Goal: Information Seeking & Learning: Learn about a topic

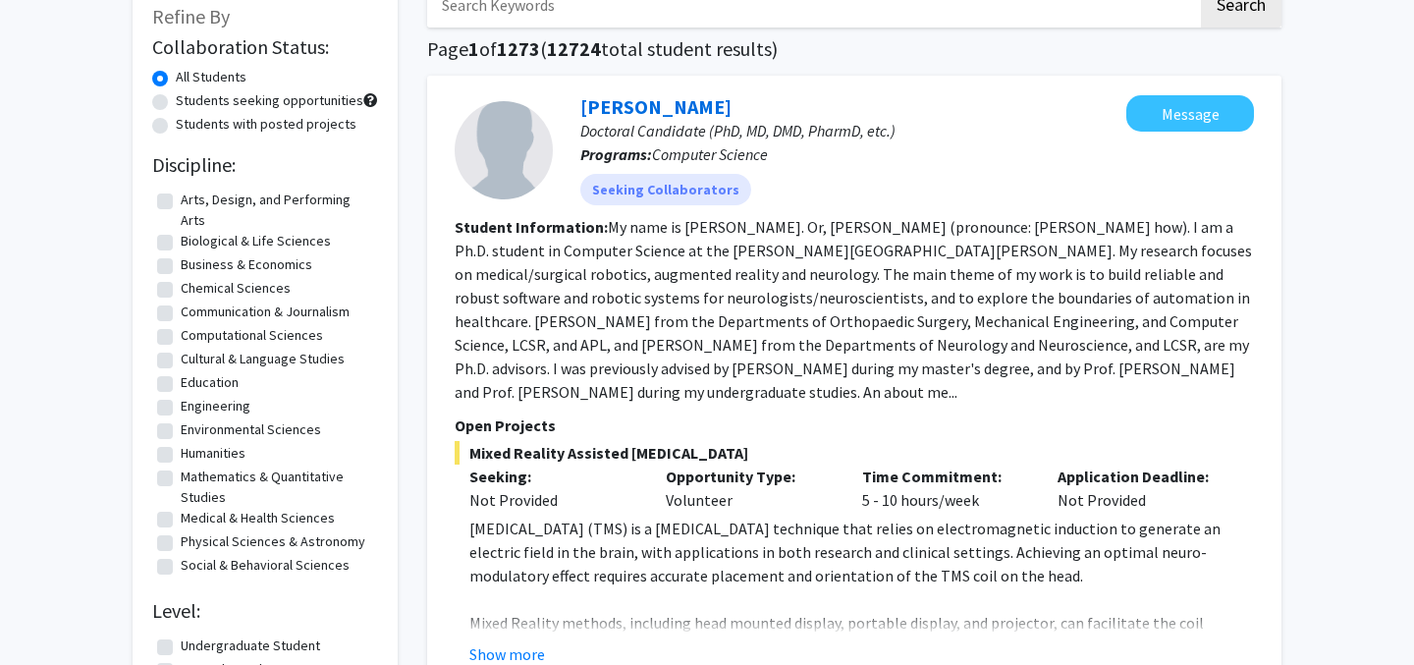
scroll to position [125, 0]
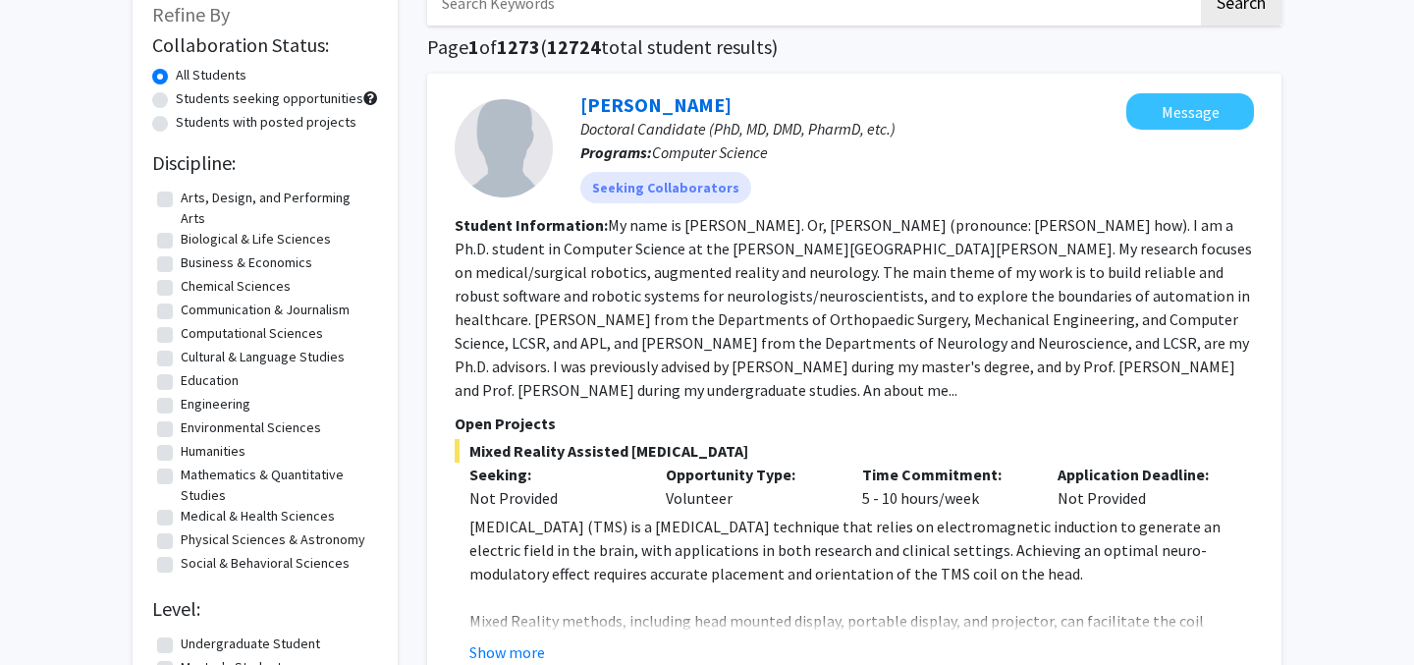
click at [279, 101] on label "Students seeking opportunities" at bounding box center [270, 98] width 188 height 21
click at [189, 101] on input "Students seeking opportunities" at bounding box center [182, 94] width 13 height 13
radio input "true"
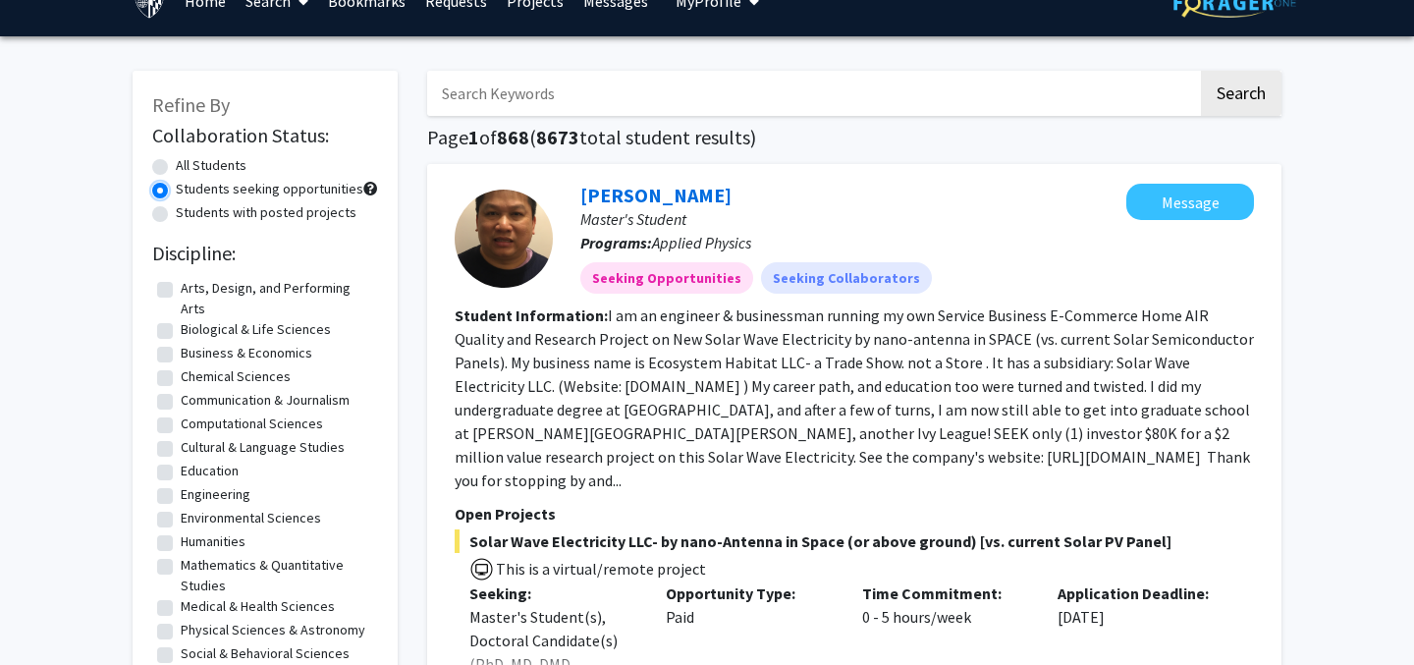
scroll to position [14, 0]
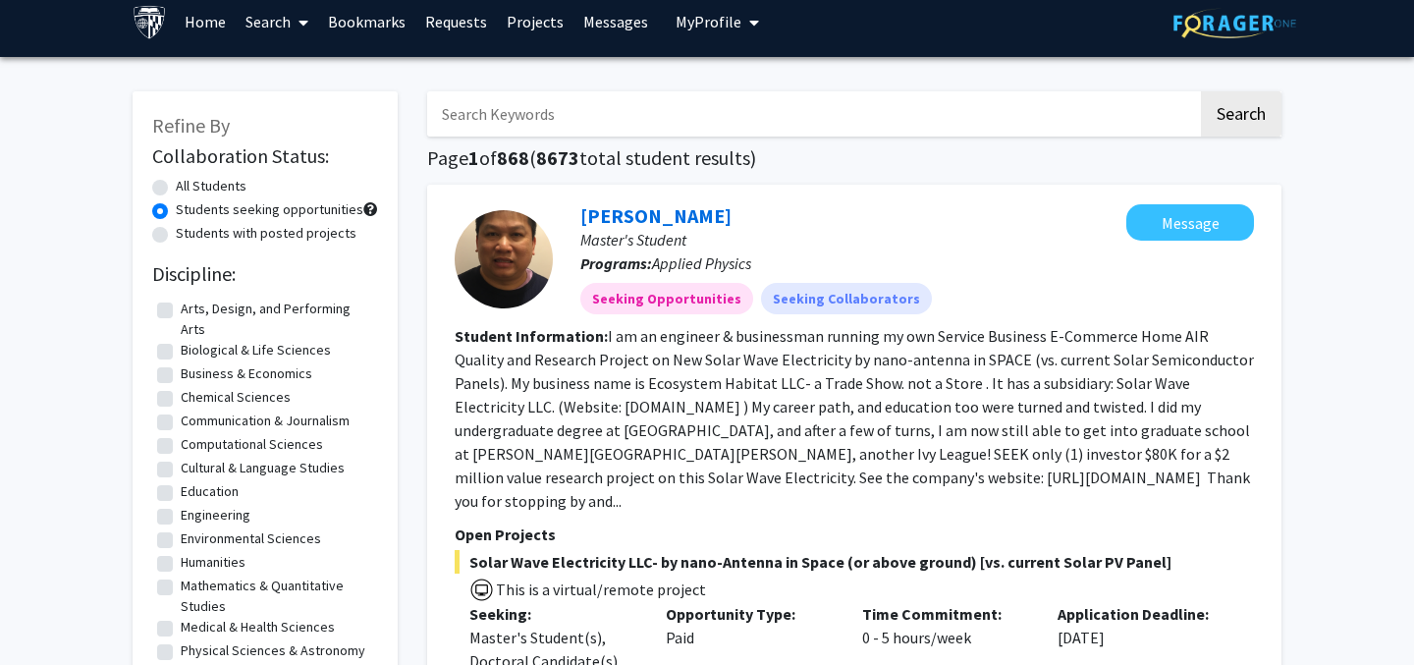
click at [234, 183] on label "All Students" at bounding box center [211, 186] width 71 height 21
click at [189, 183] on input "All Students" at bounding box center [182, 182] width 13 height 13
radio input "true"
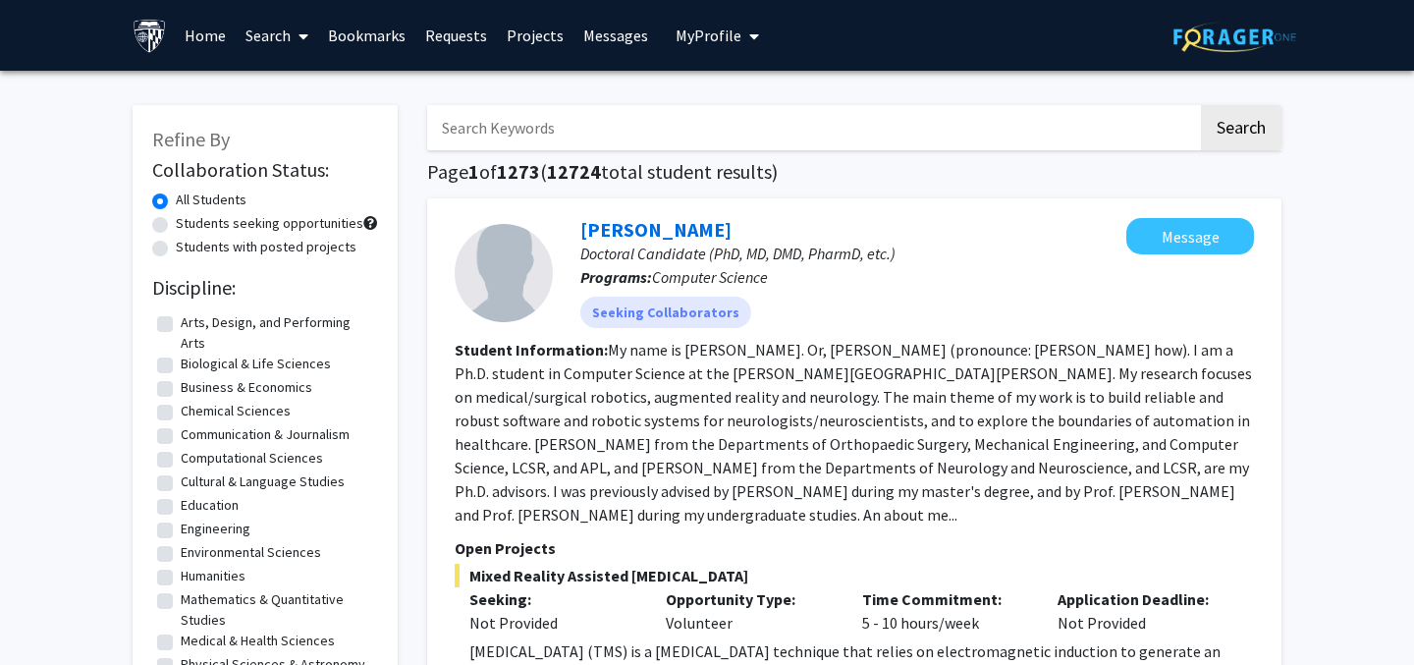
click at [302, 35] on icon at bounding box center [304, 36] width 10 height 16
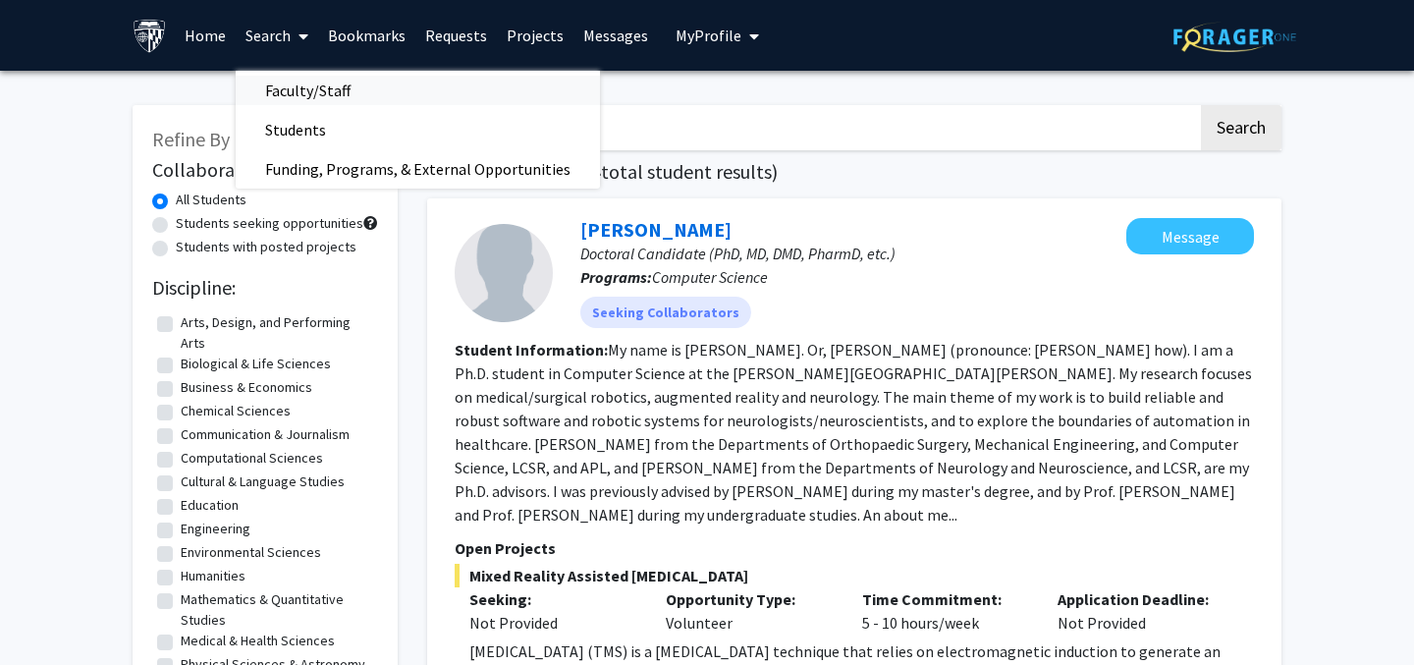
click at [295, 83] on span "Faculty/Staff" at bounding box center [308, 90] width 144 height 39
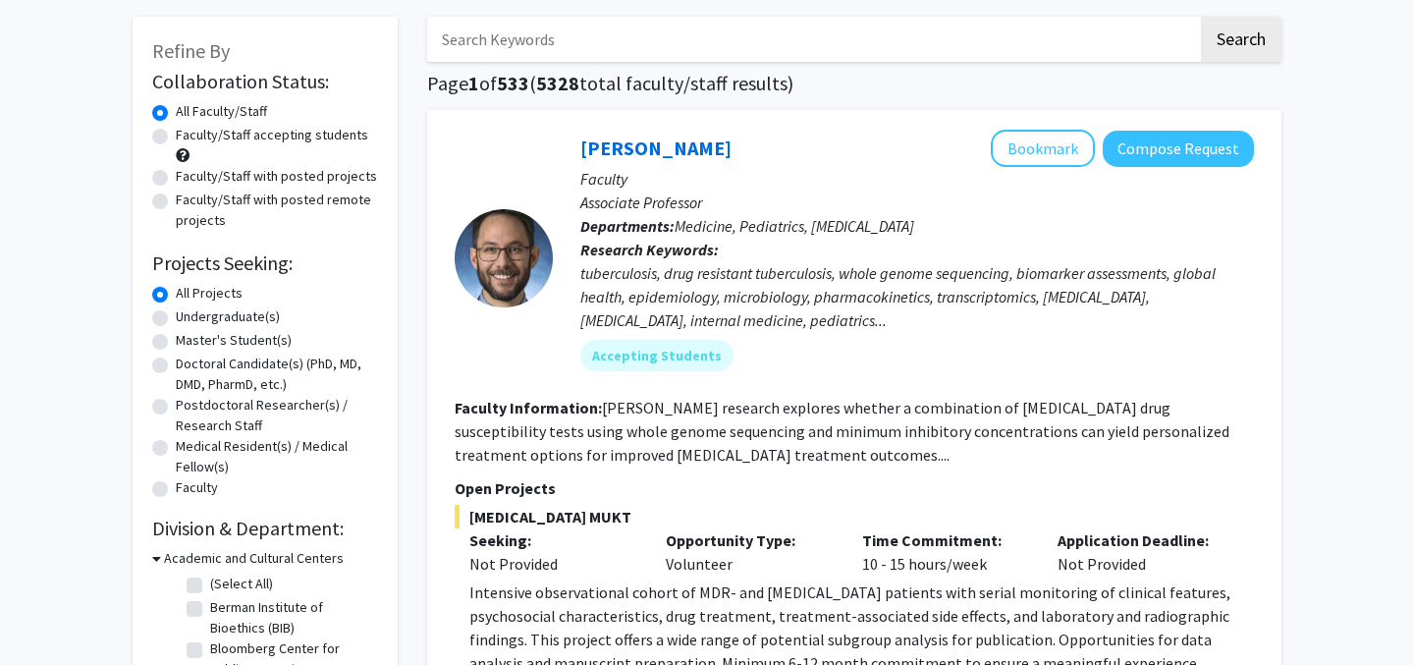
scroll to position [89, 0]
click at [280, 136] on label "Faculty/Staff accepting students" at bounding box center [272, 134] width 192 height 21
click at [189, 136] on input "Faculty/Staff accepting students" at bounding box center [182, 130] width 13 height 13
radio input "true"
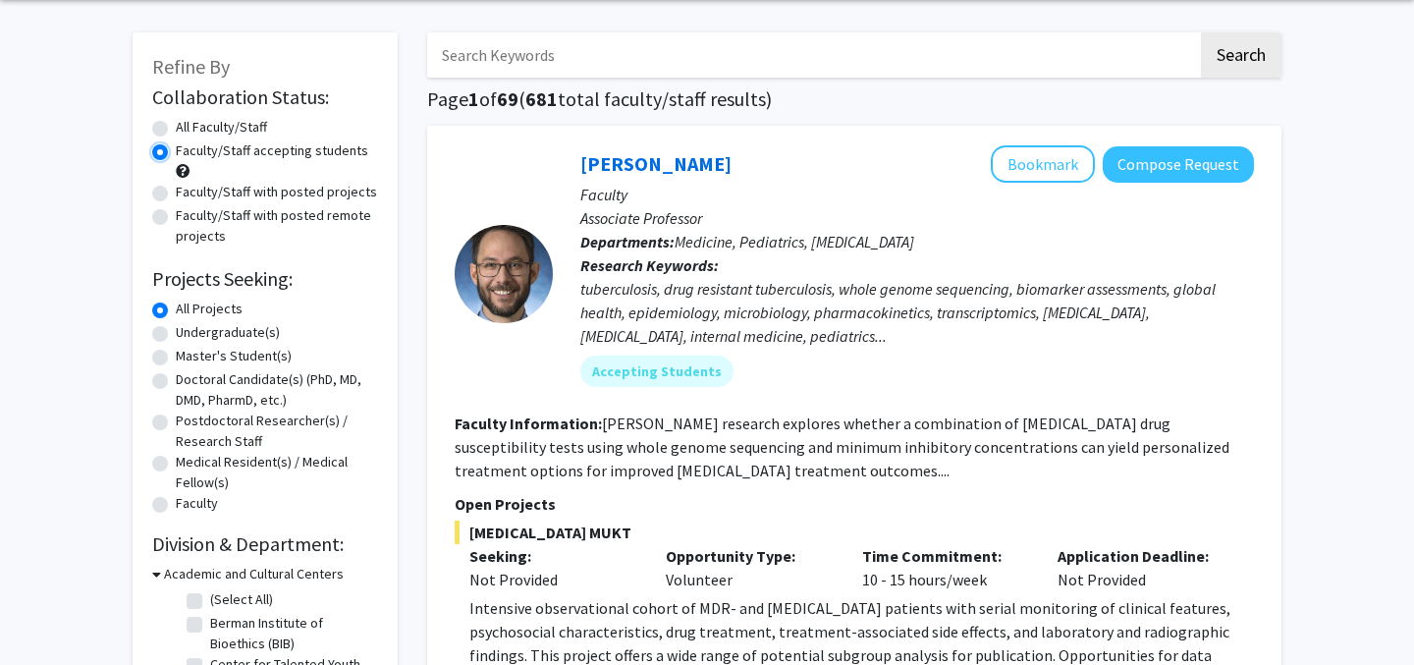
scroll to position [83, 0]
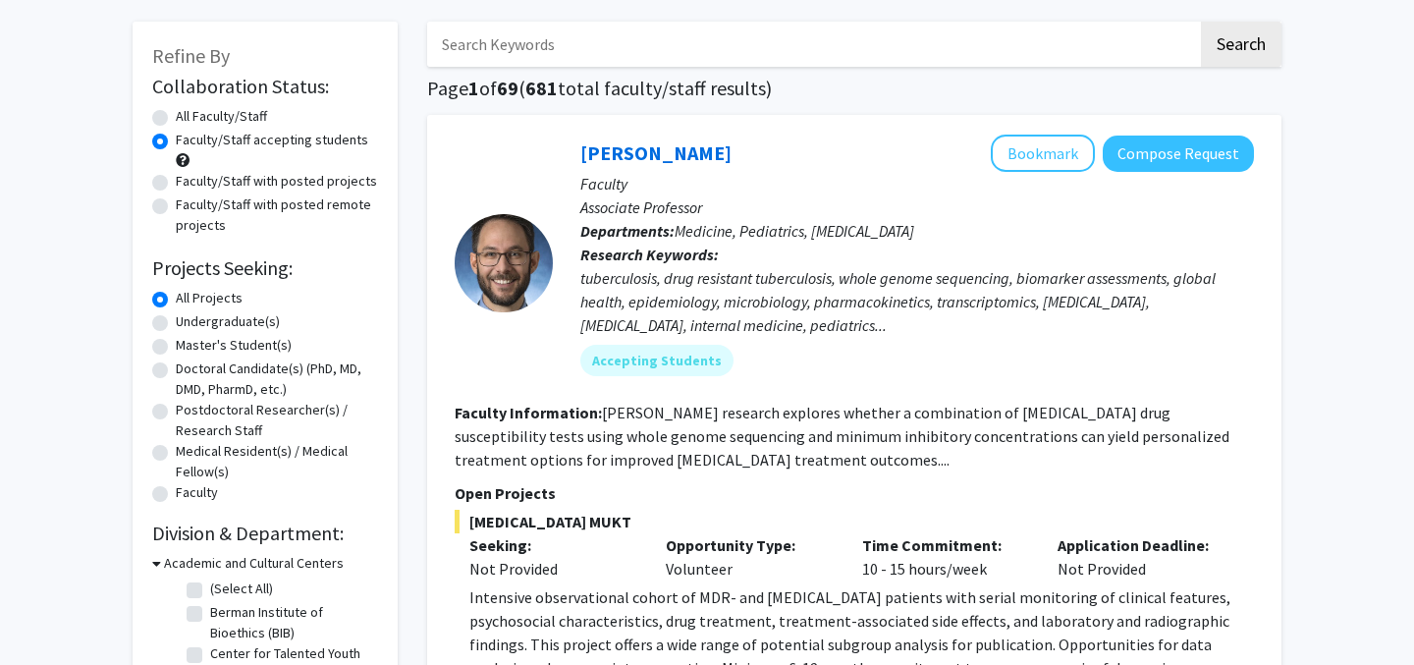
click at [288, 183] on label "Faculty/Staff with posted projects" at bounding box center [276, 181] width 201 height 21
click at [189, 183] on input "Faculty/Staff with posted projects" at bounding box center [182, 177] width 13 height 13
radio input "true"
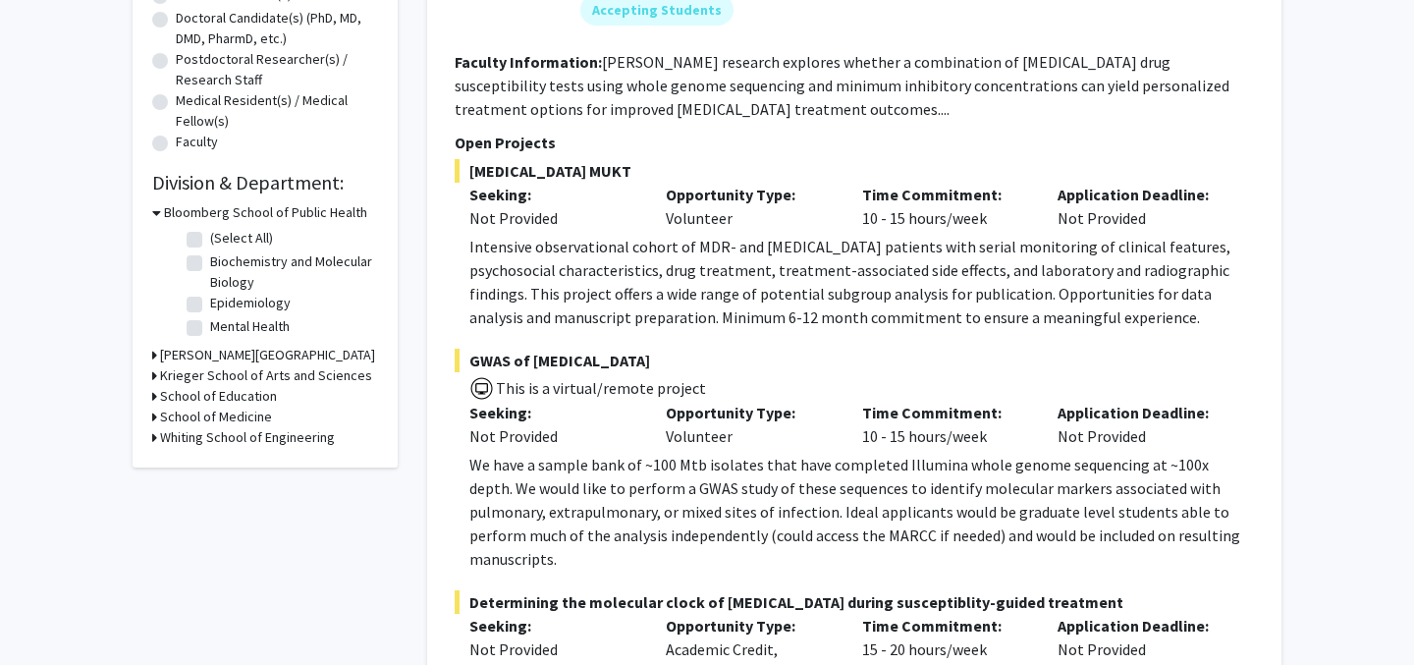
scroll to position [435, 0]
click at [256, 303] on label "Epidemiology" at bounding box center [250, 302] width 81 height 21
click at [223, 303] on input "Epidemiology" at bounding box center [216, 298] width 13 height 13
checkbox input "true"
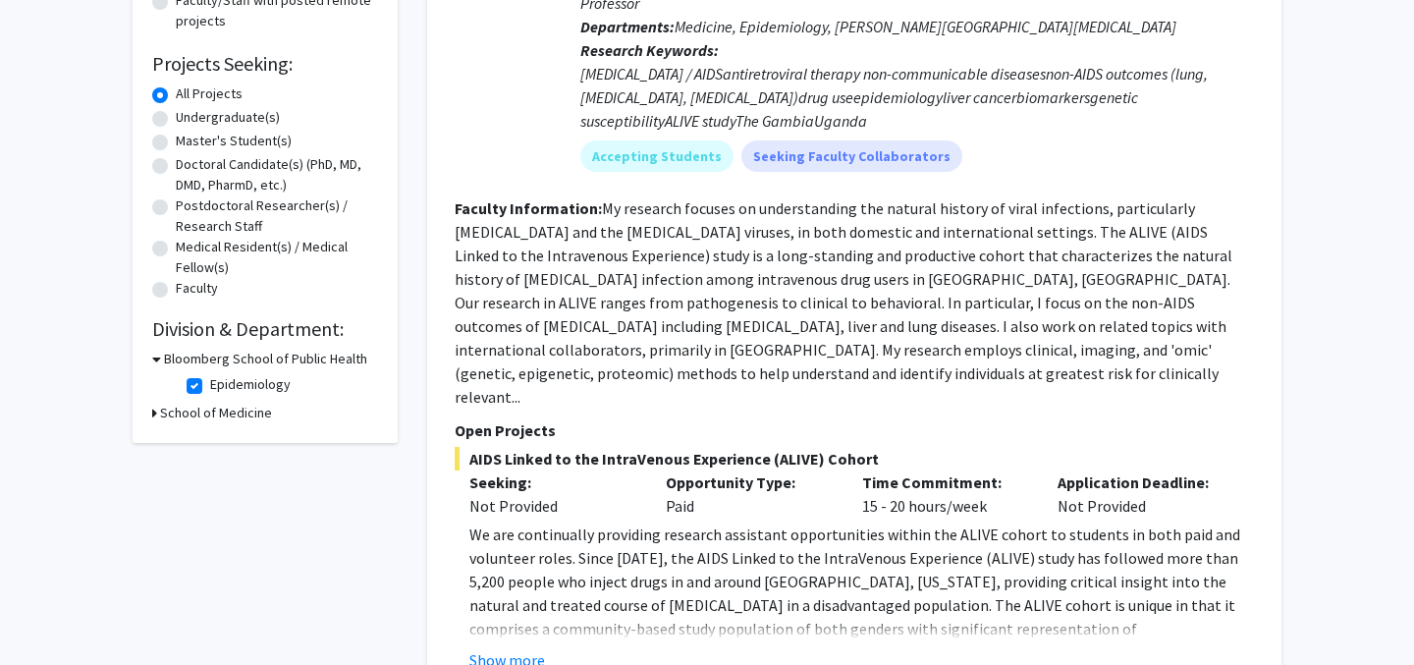
scroll to position [292, 0]
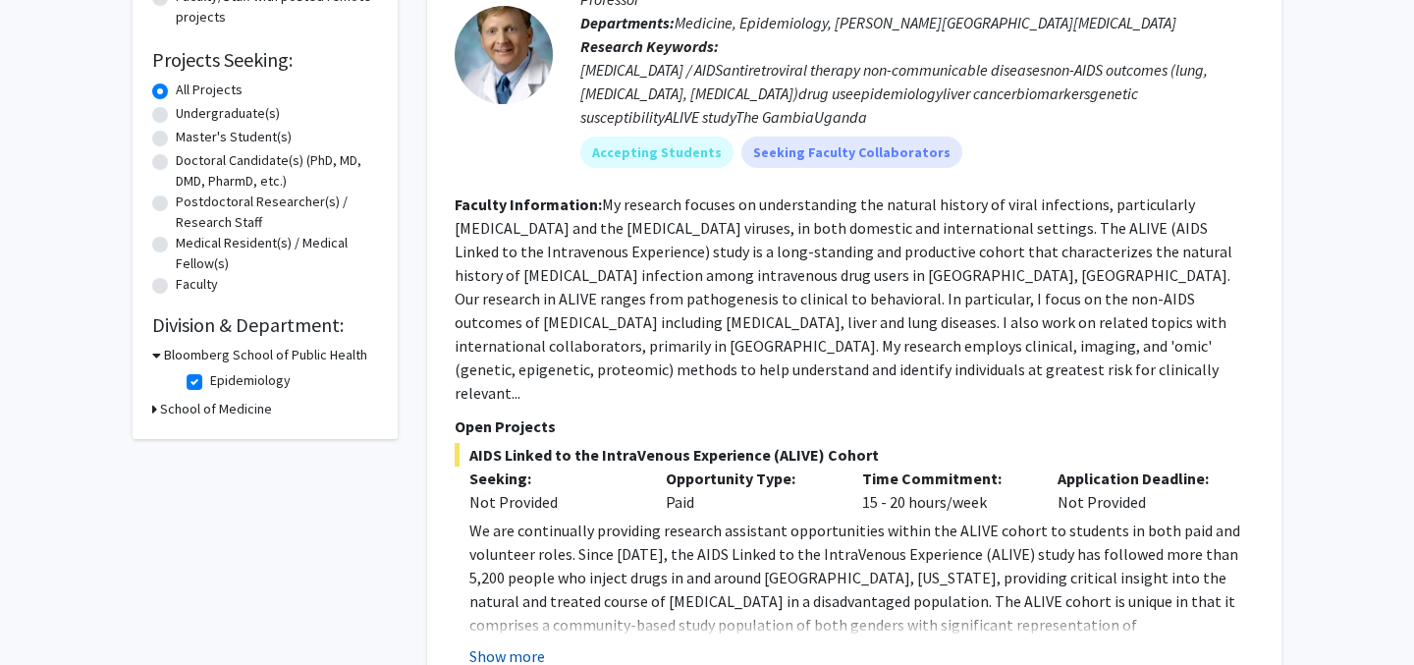
click at [521, 644] on button "Show more" at bounding box center [507, 656] width 76 height 24
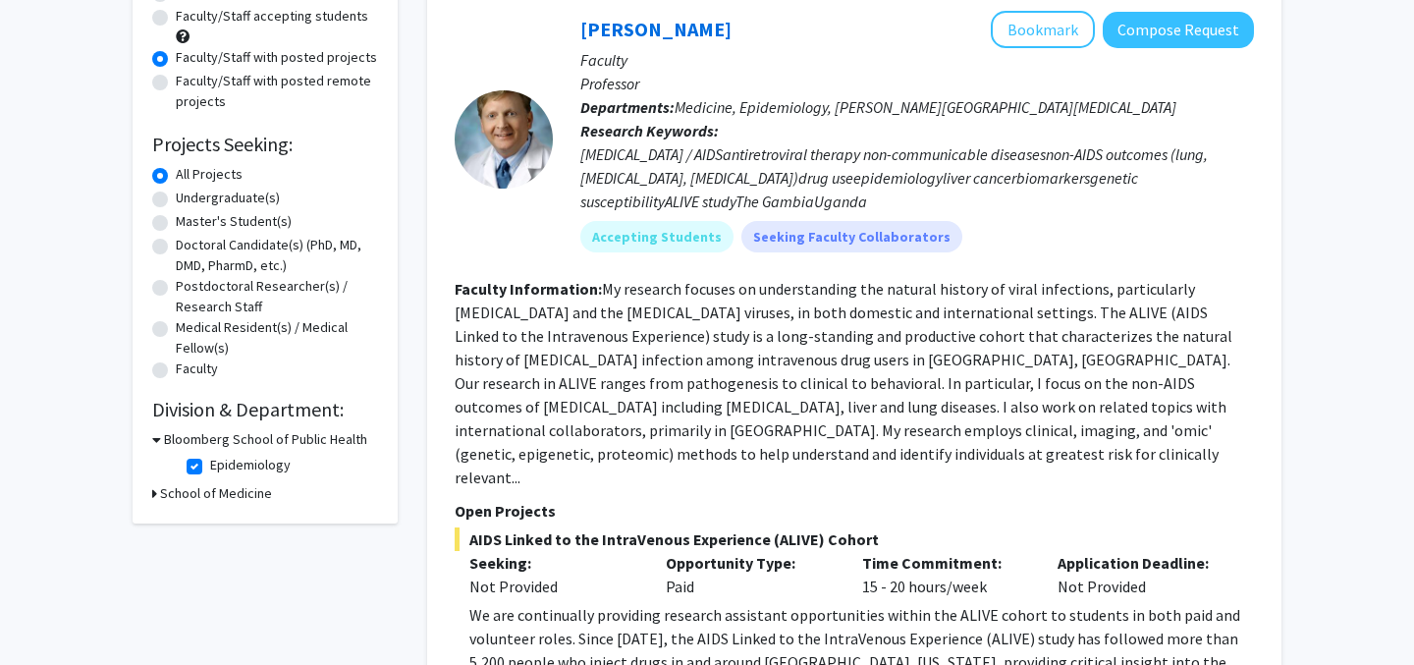
scroll to position [211, 0]
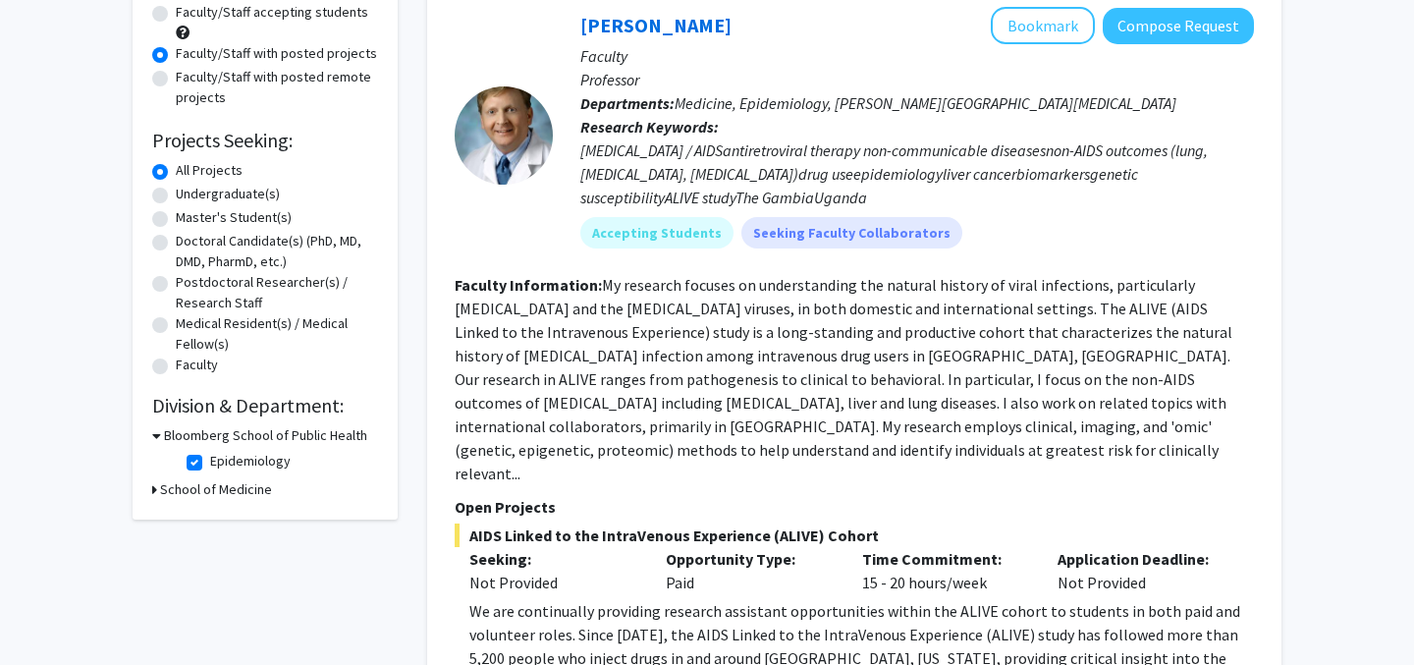
click at [210, 461] on label "Epidemiology" at bounding box center [250, 461] width 81 height 21
click at [210, 461] on input "Epidemiology" at bounding box center [216, 457] width 13 height 13
checkbox input "false"
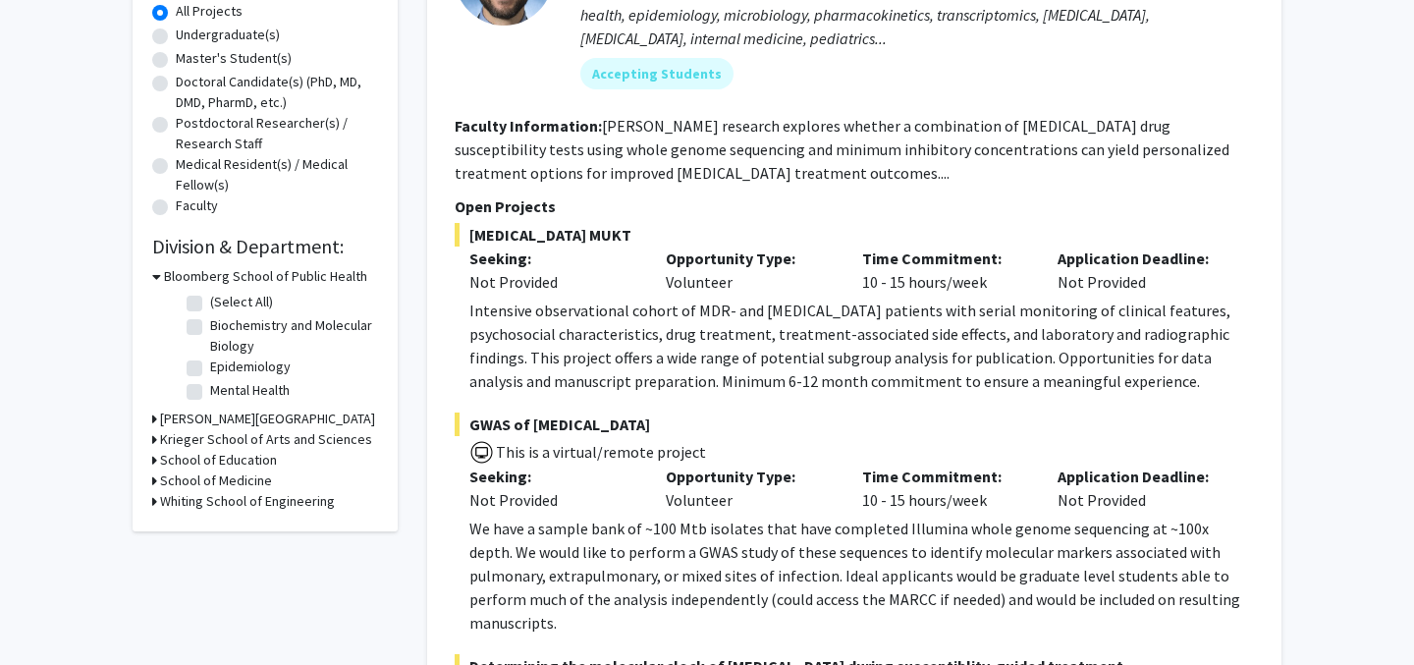
scroll to position [371, 0]
click at [210, 301] on label "(Select All)" at bounding box center [241, 301] width 63 height 21
click at [210, 301] on input "(Select All)" at bounding box center [216, 297] width 13 height 13
checkbox input "true"
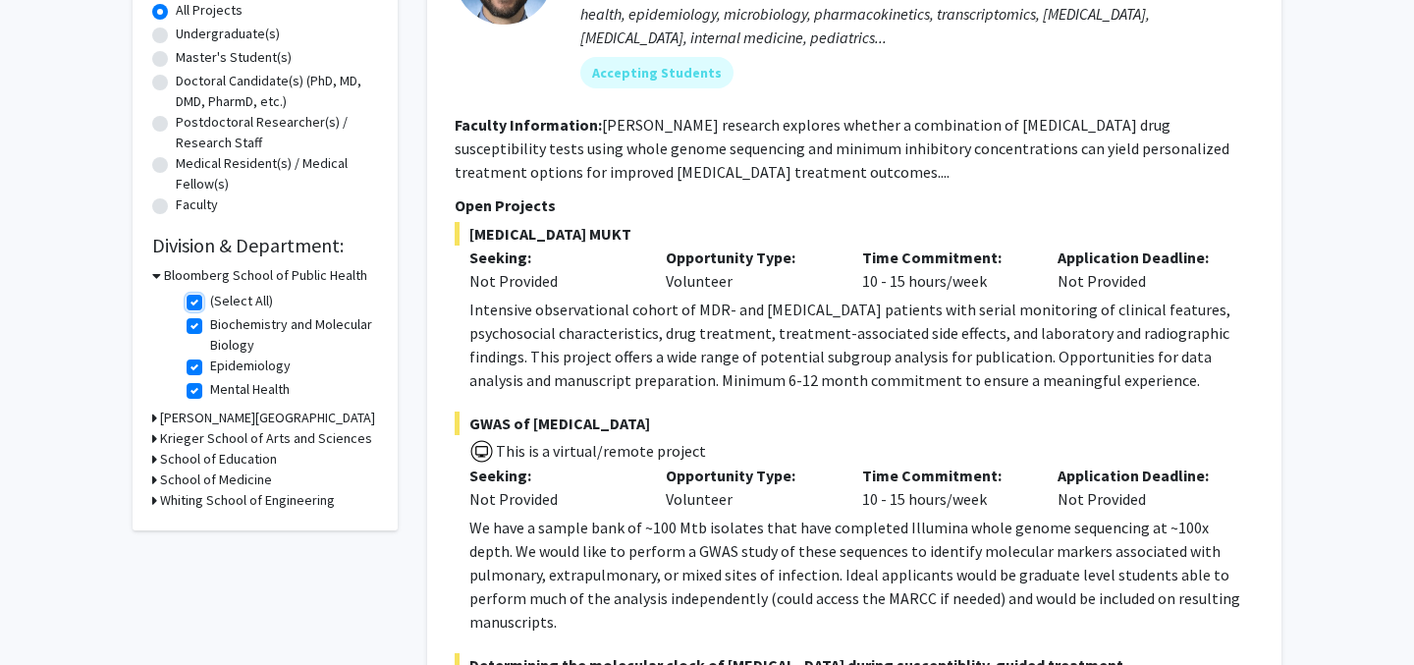
checkbox input "true"
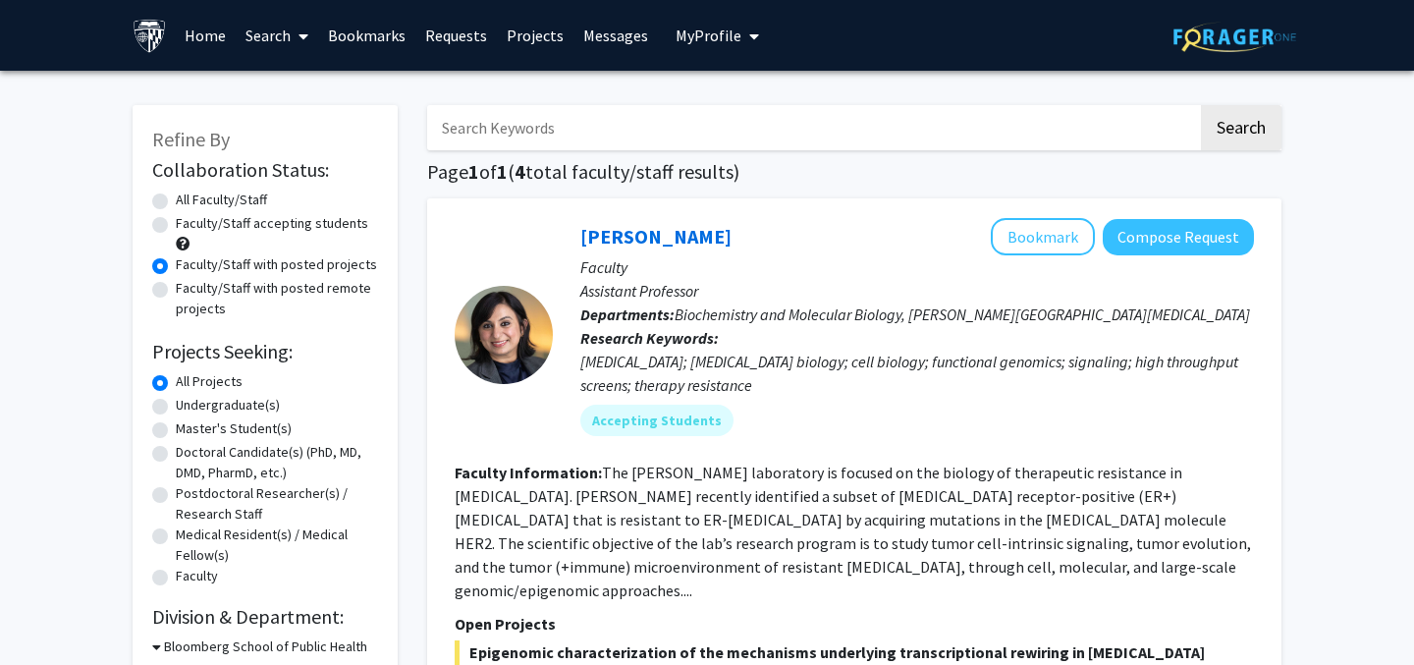
click at [239, 223] on label "Faculty/Staff accepting students" at bounding box center [272, 223] width 192 height 21
click at [189, 223] on input "Faculty/Staff accepting students" at bounding box center [182, 219] width 13 height 13
radio input "true"
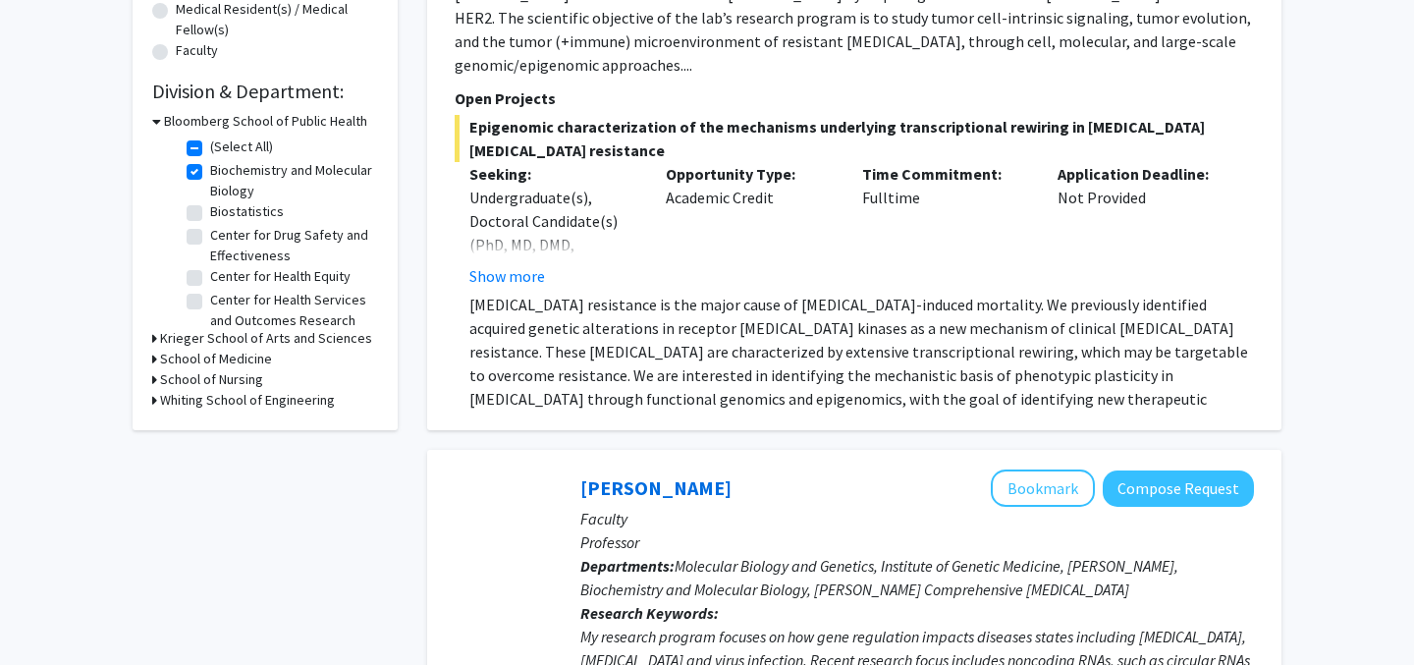
scroll to position [526, 0]
click at [210, 165] on label "Biochemistry and Molecular Biology" at bounding box center [291, 179] width 163 height 41
click at [210, 165] on input "Biochemistry and Molecular Biology" at bounding box center [216, 165] width 13 height 13
checkbox input "false"
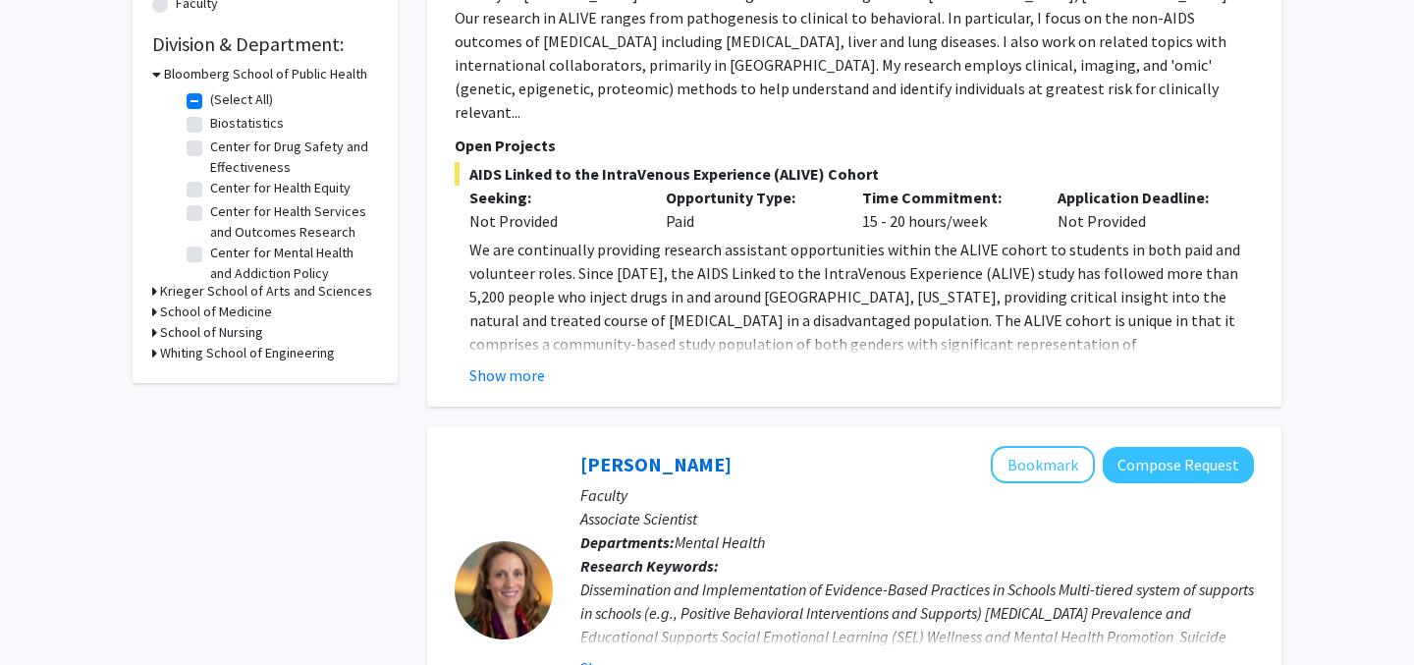
scroll to position [575, 0]
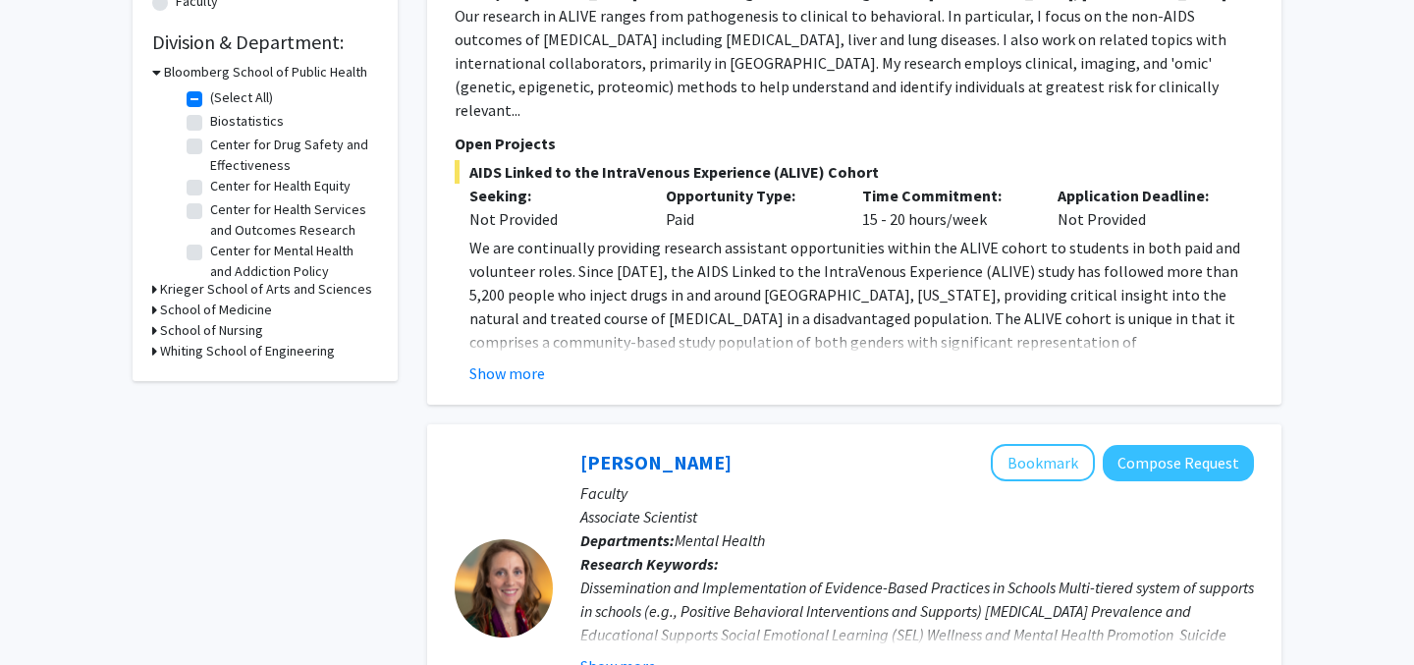
click at [210, 102] on label "(Select All)" at bounding box center [241, 97] width 63 height 21
click at [210, 100] on input "(Select All)" at bounding box center [216, 93] width 13 height 13
checkbox input "false"
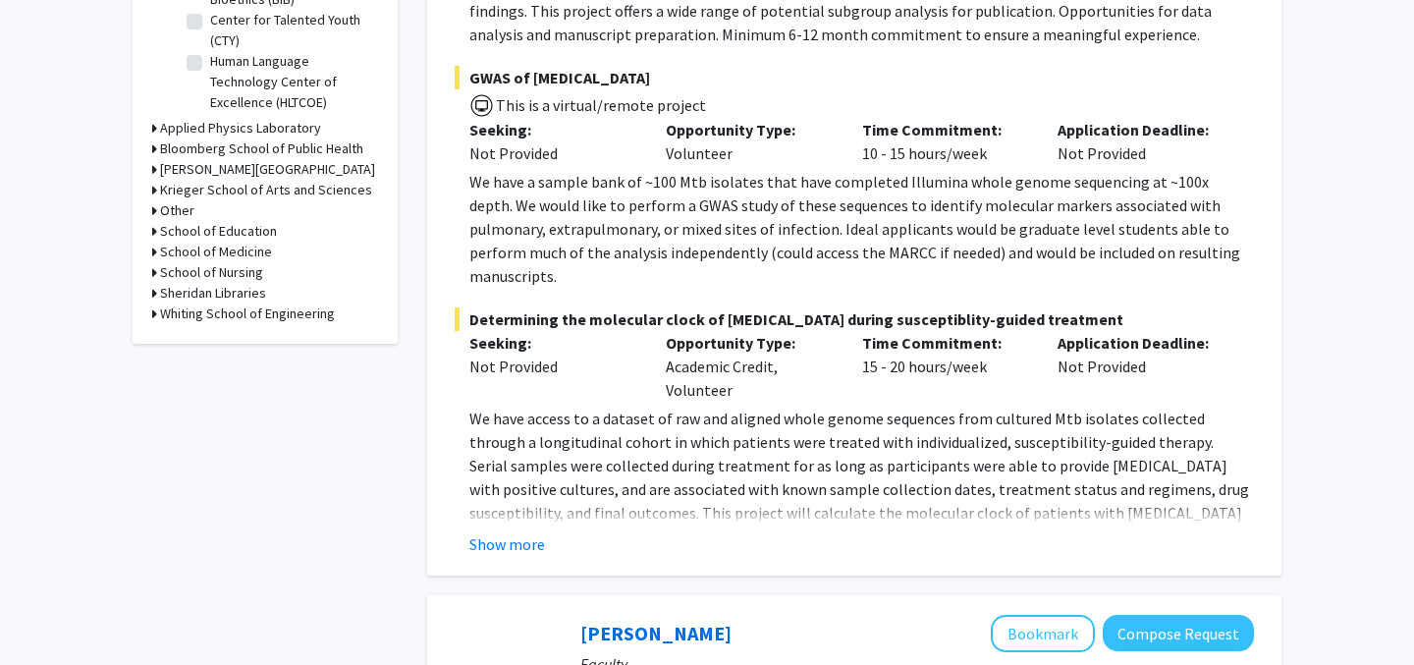
scroll to position [580, 0]
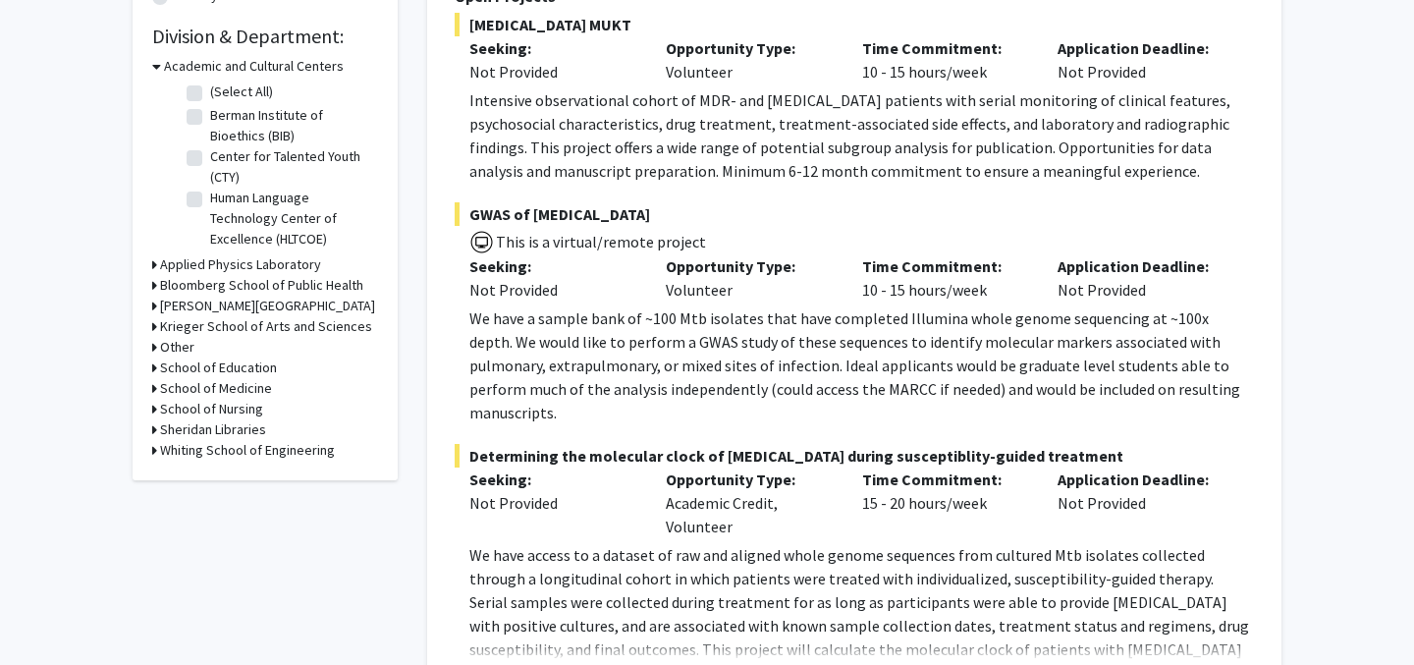
click at [269, 287] on h3 "Bloomberg School of Public Health" at bounding box center [261, 285] width 203 height 21
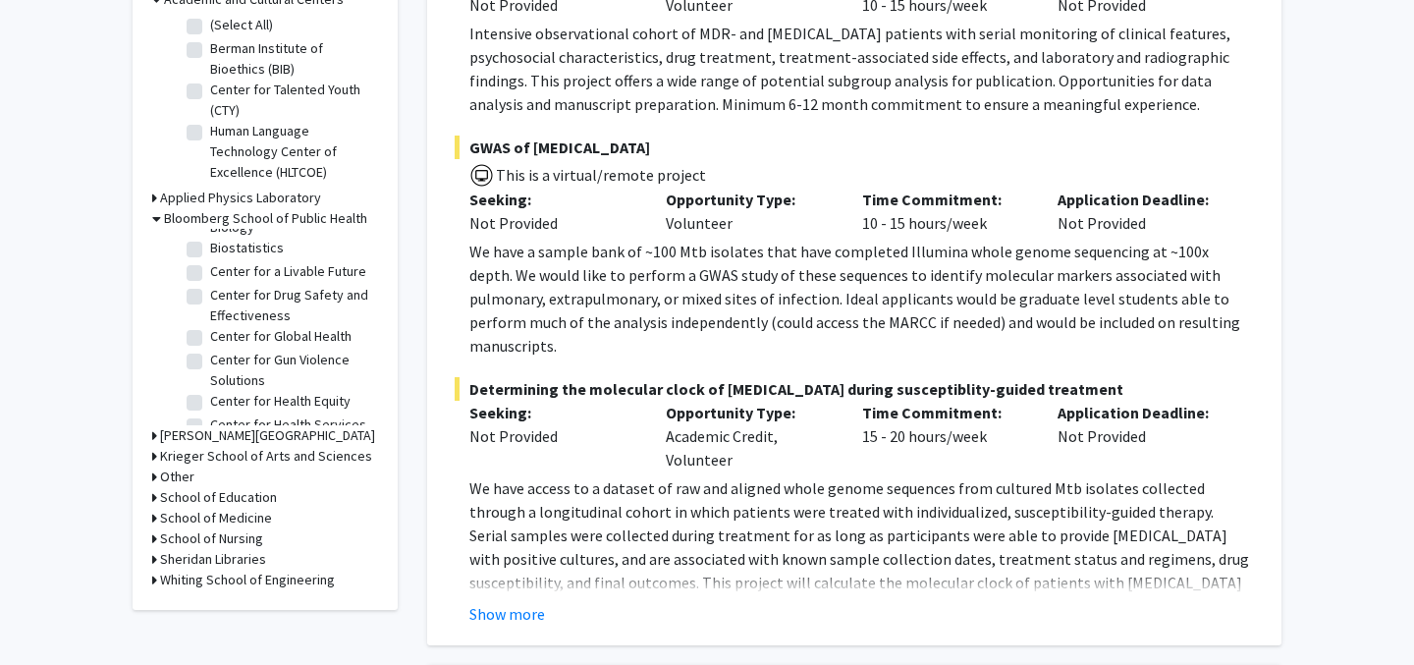
scroll to position [0, 0]
click at [210, 246] on label "(Select All)" at bounding box center [241, 244] width 63 height 21
click at [210, 246] on input "(Select All)" at bounding box center [216, 240] width 13 height 13
checkbox input "true"
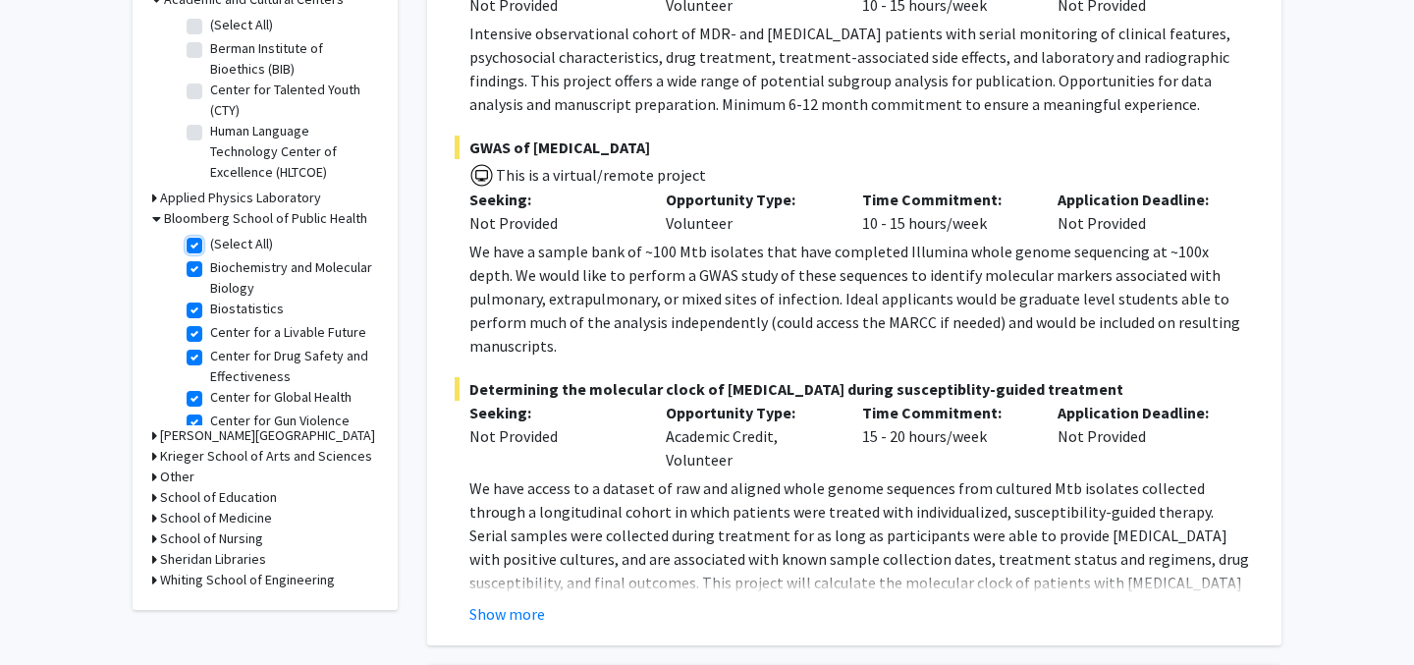
checkbox input "true"
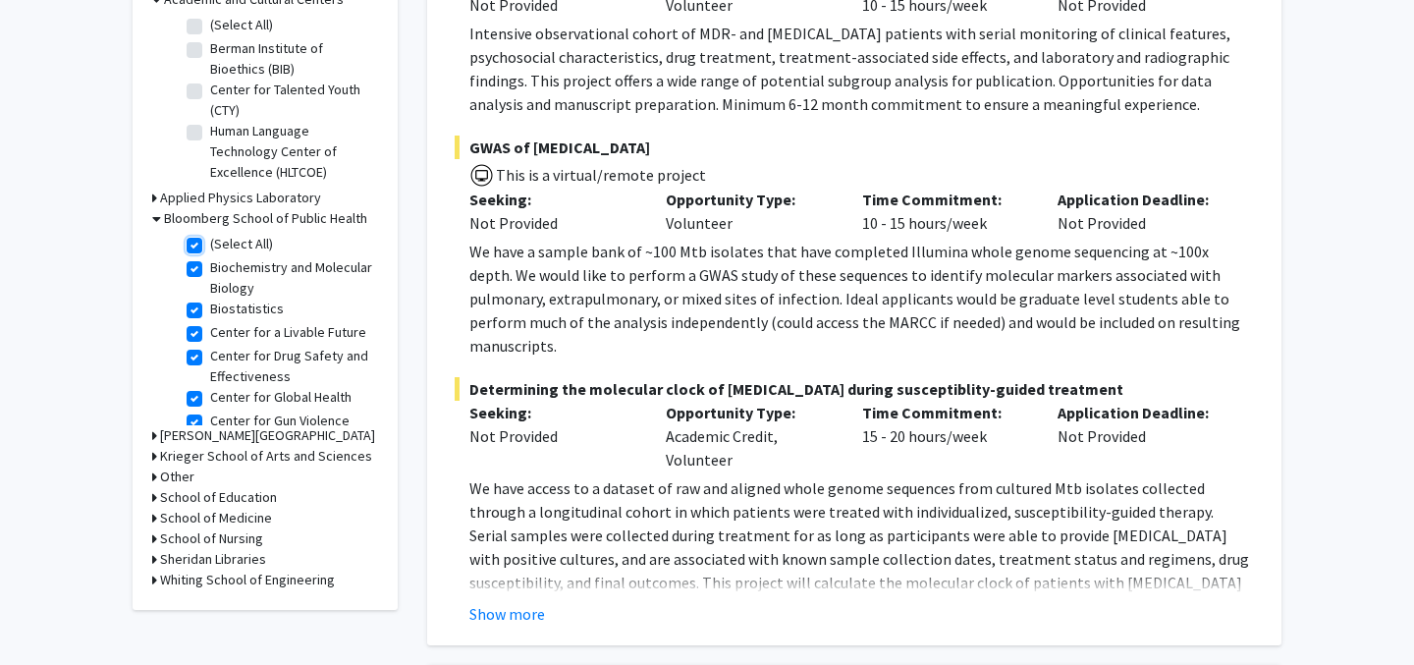
checkbox input "true"
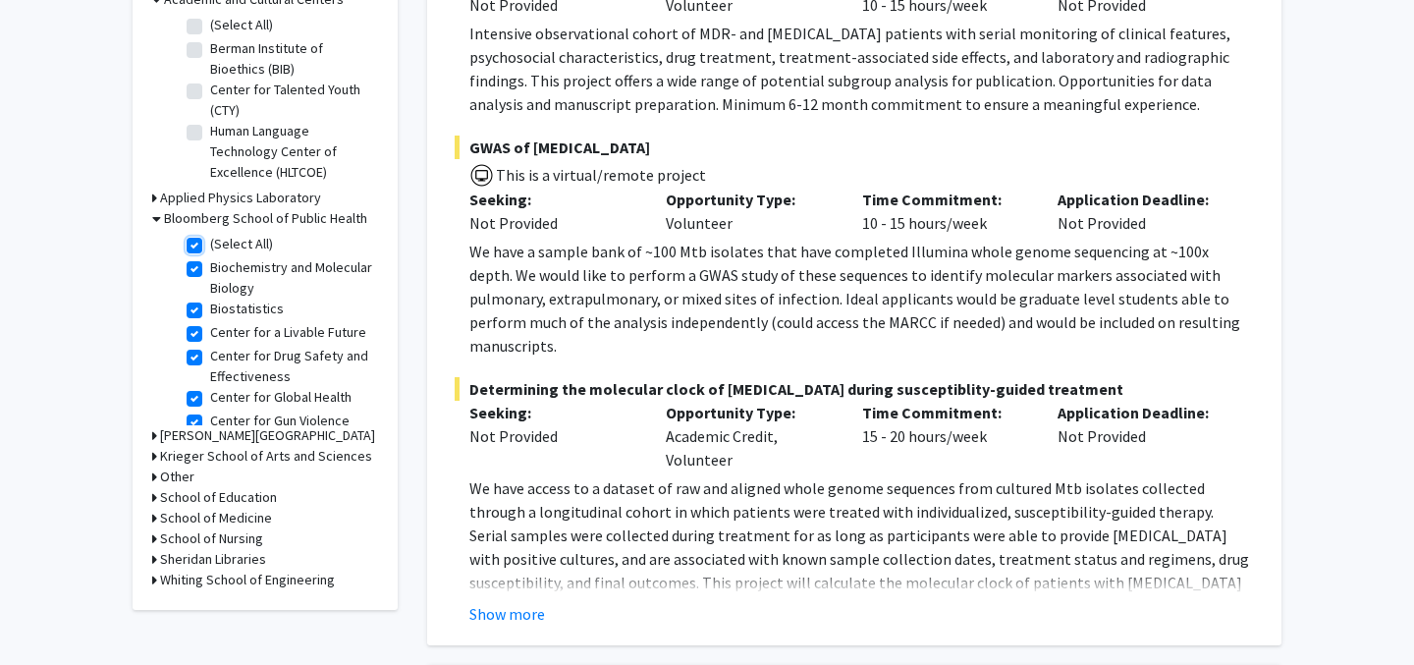
checkbox input "true"
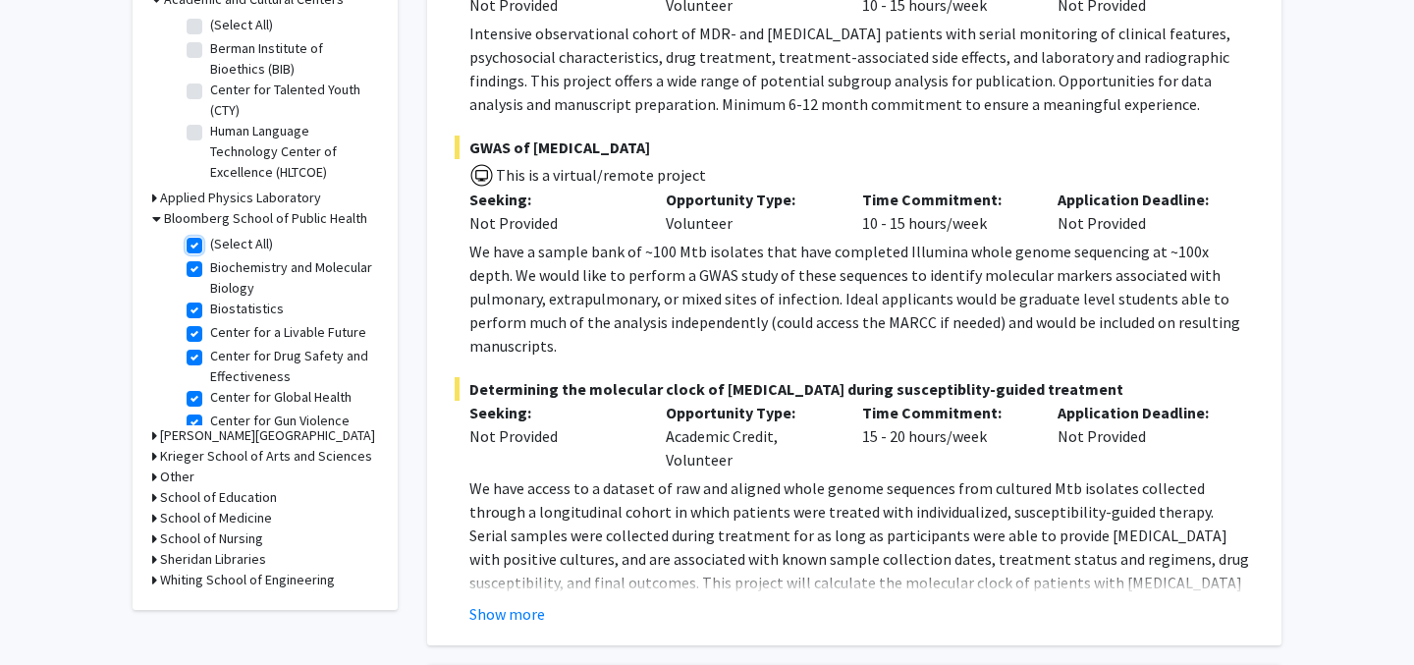
checkbox input "true"
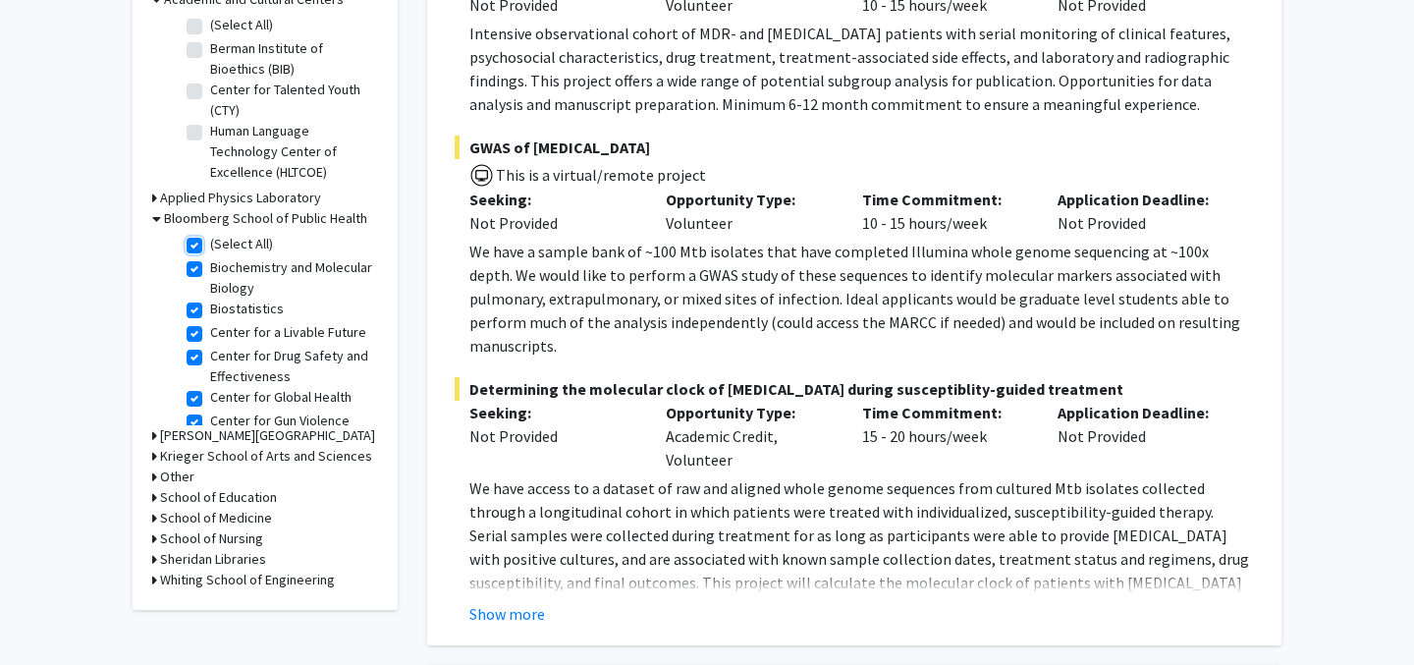
checkbox input "true"
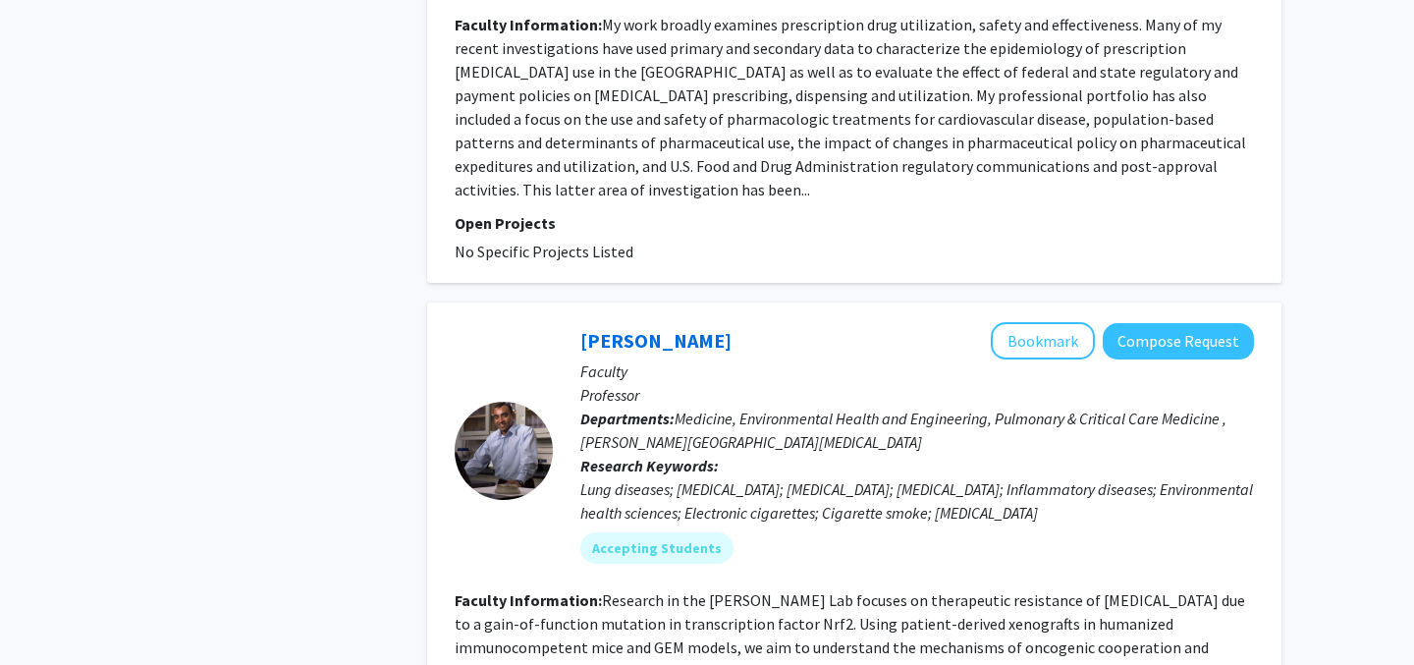
scroll to position [5694, 0]
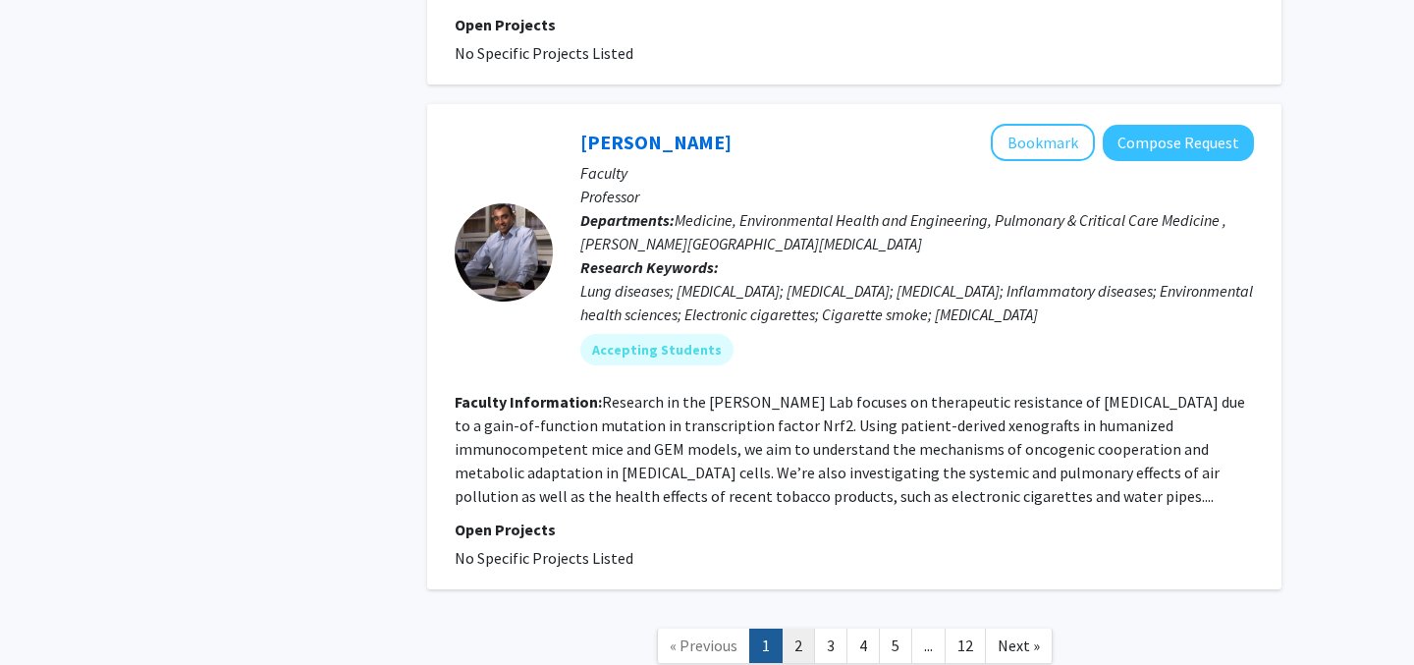
click at [809, 629] on link "2" at bounding box center [798, 646] width 33 height 34
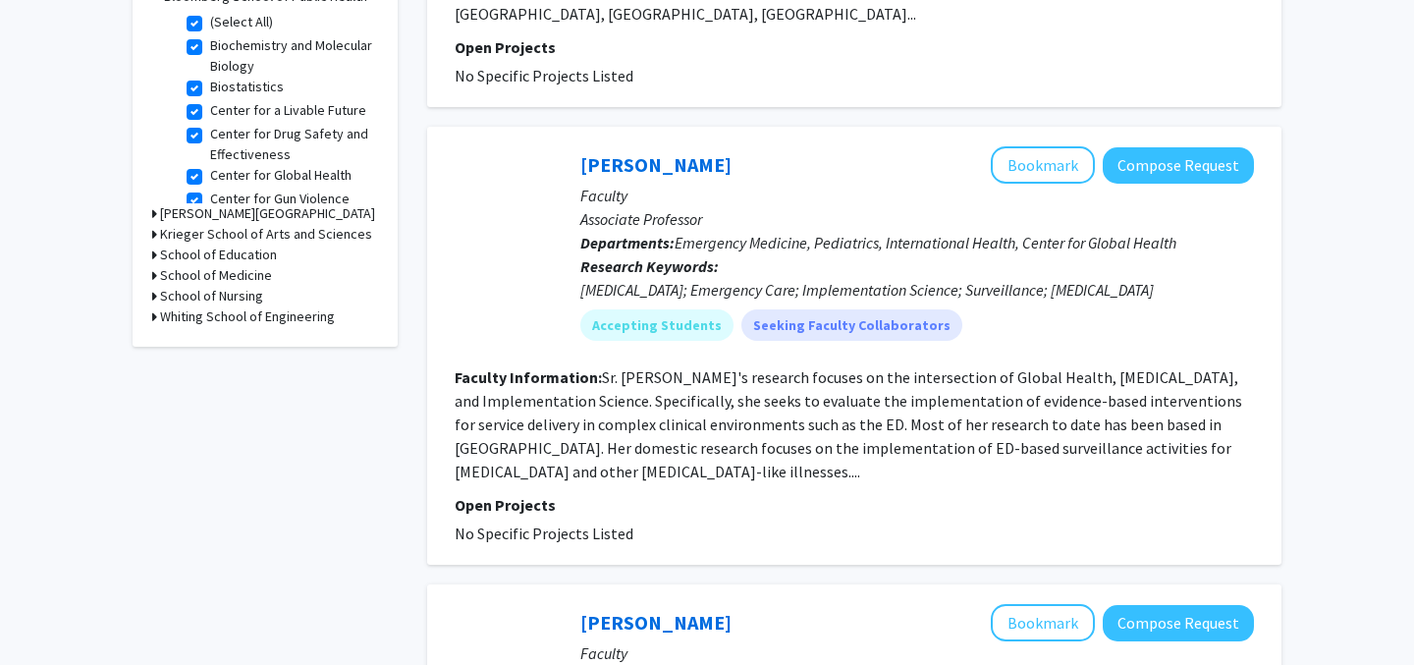
scroll to position [663, 0]
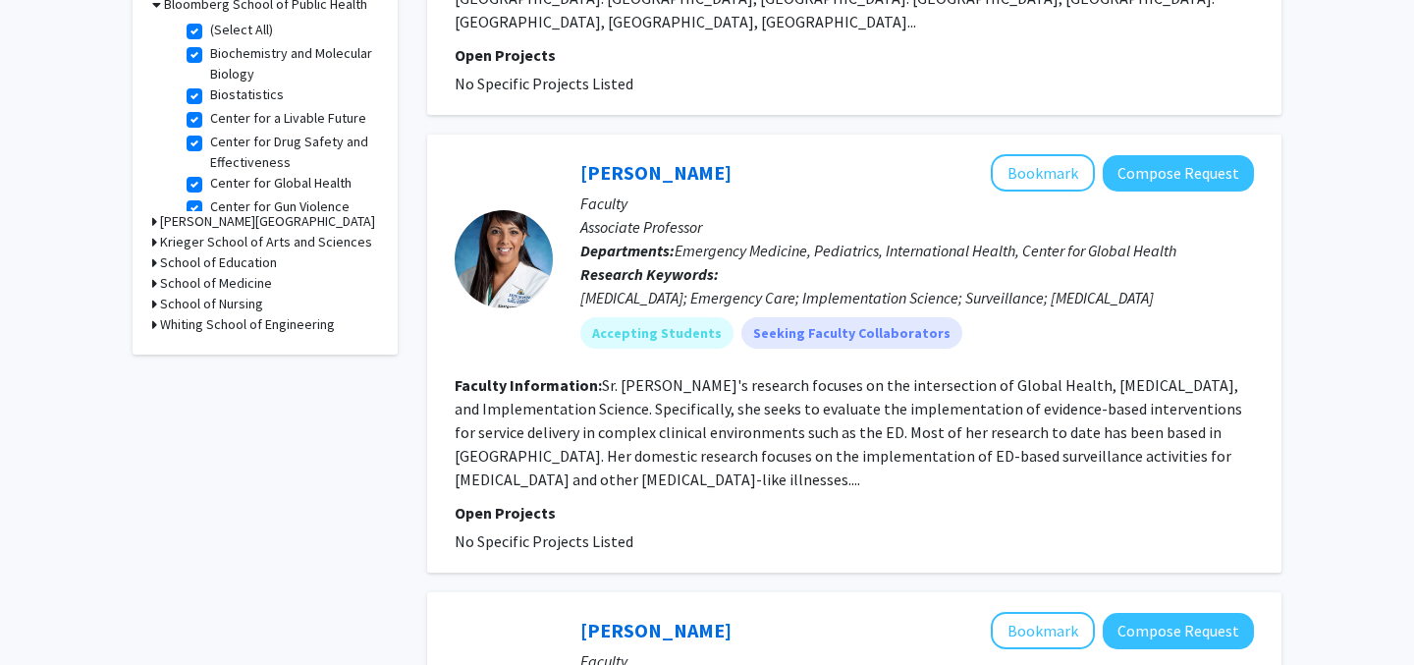
click at [826, 423] on fg-search-faculty "Bhakti Hansoti Bookmark Compose Request Faculty Associate Professor Departments…" at bounding box center [854, 353] width 799 height 399
click at [1042, 154] on button "Bookmark" at bounding box center [1043, 172] width 104 height 37
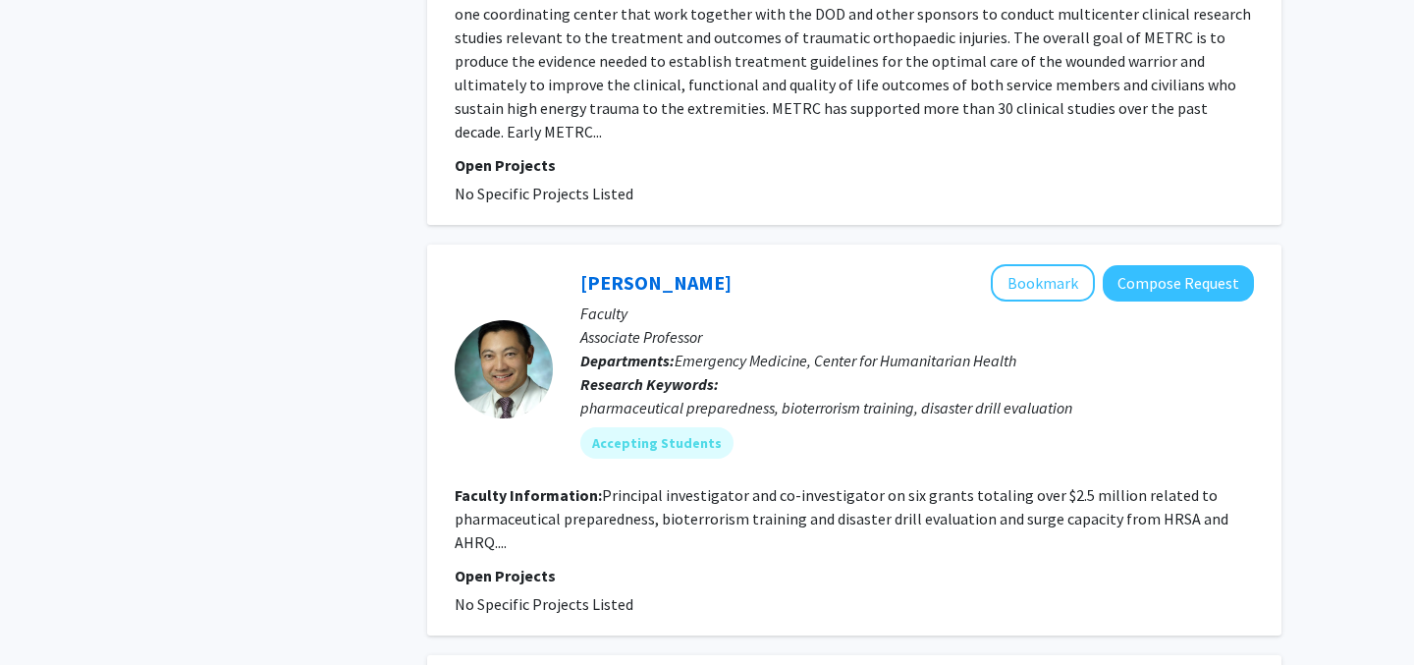
scroll to position [4307, 0]
click at [1019, 263] on button "Bookmark" at bounding box center [1043, 281] width 104 height 37
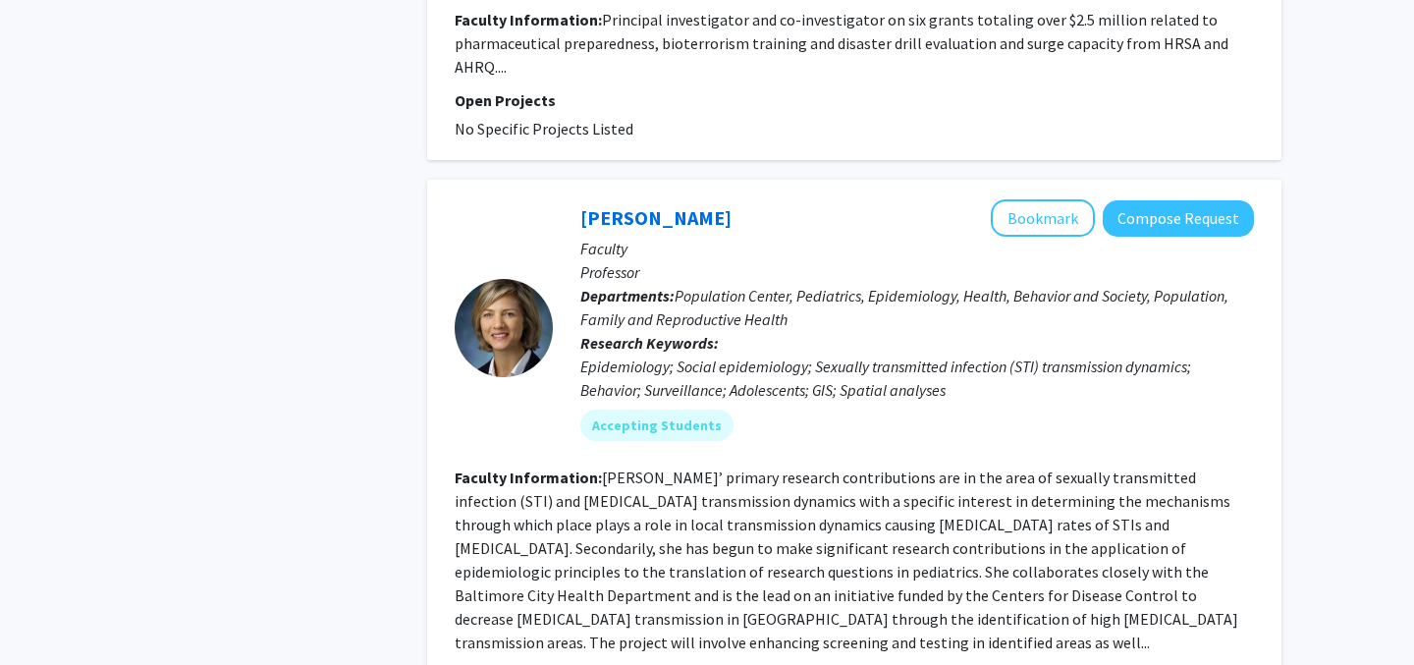
scroll to position [4857, 0]
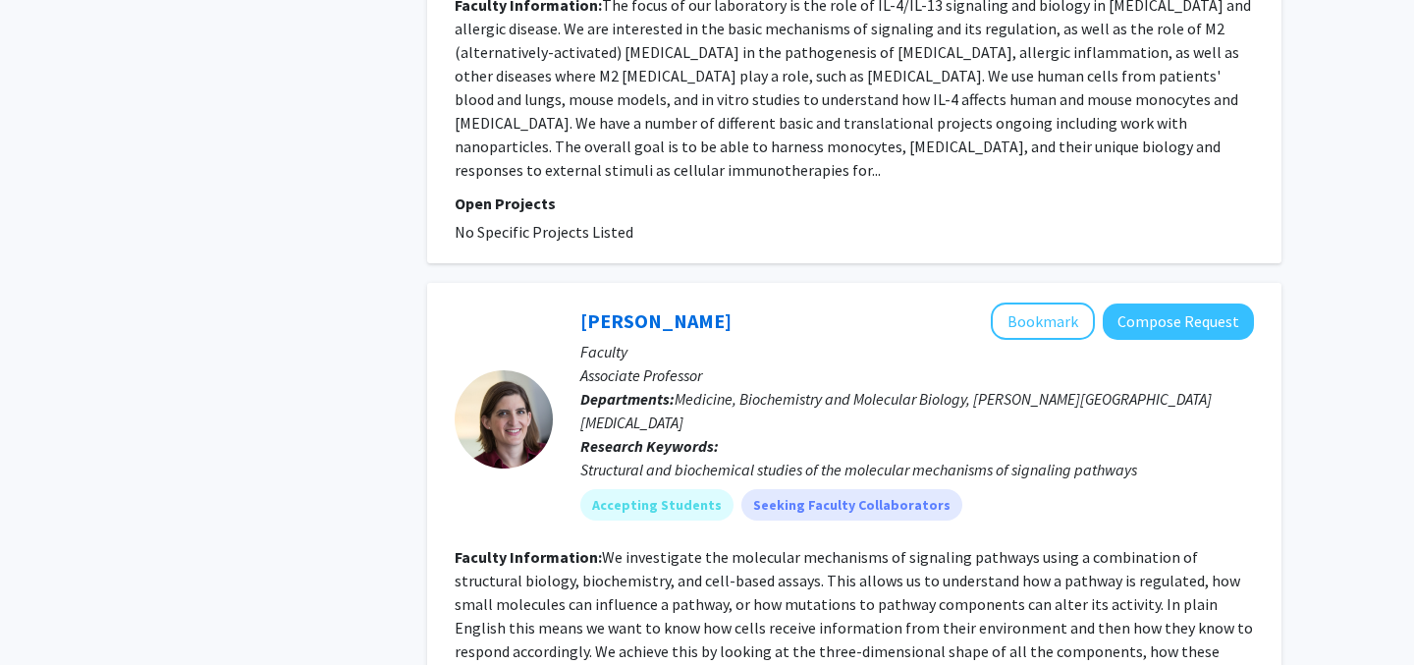
scroll to position [4928, 0]
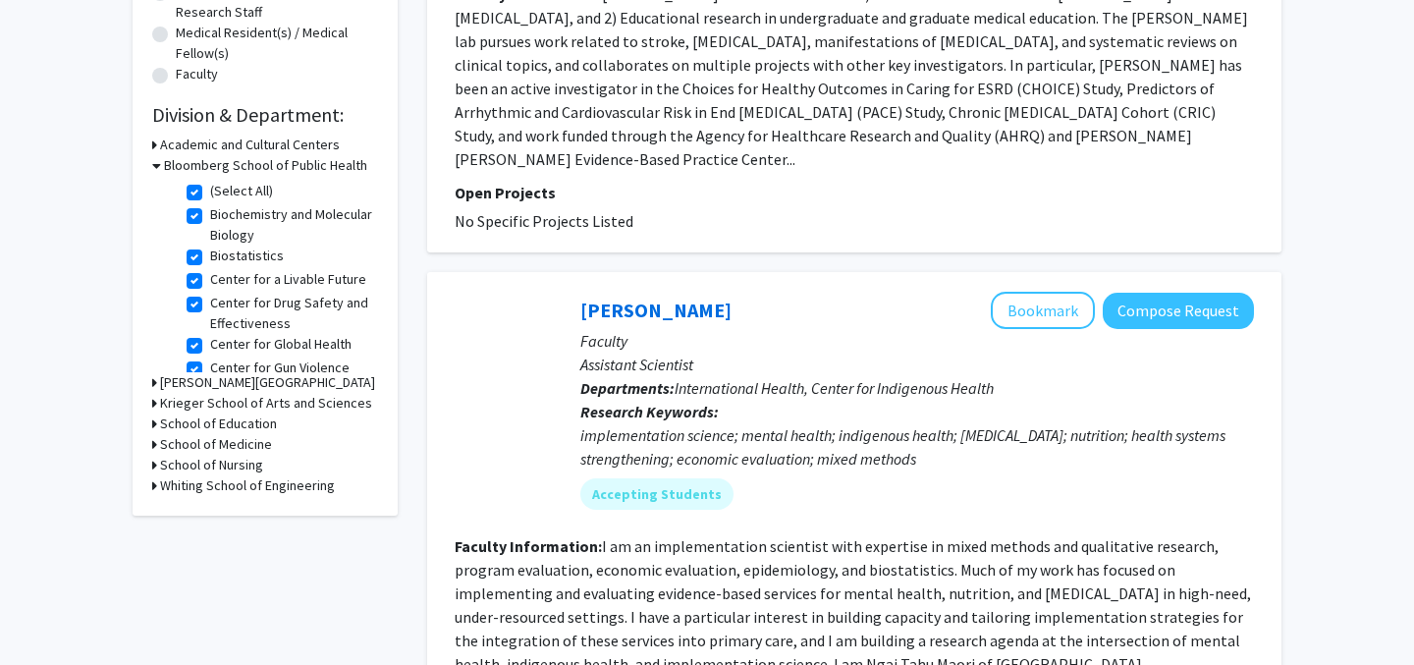
scroll to position [483, 0]
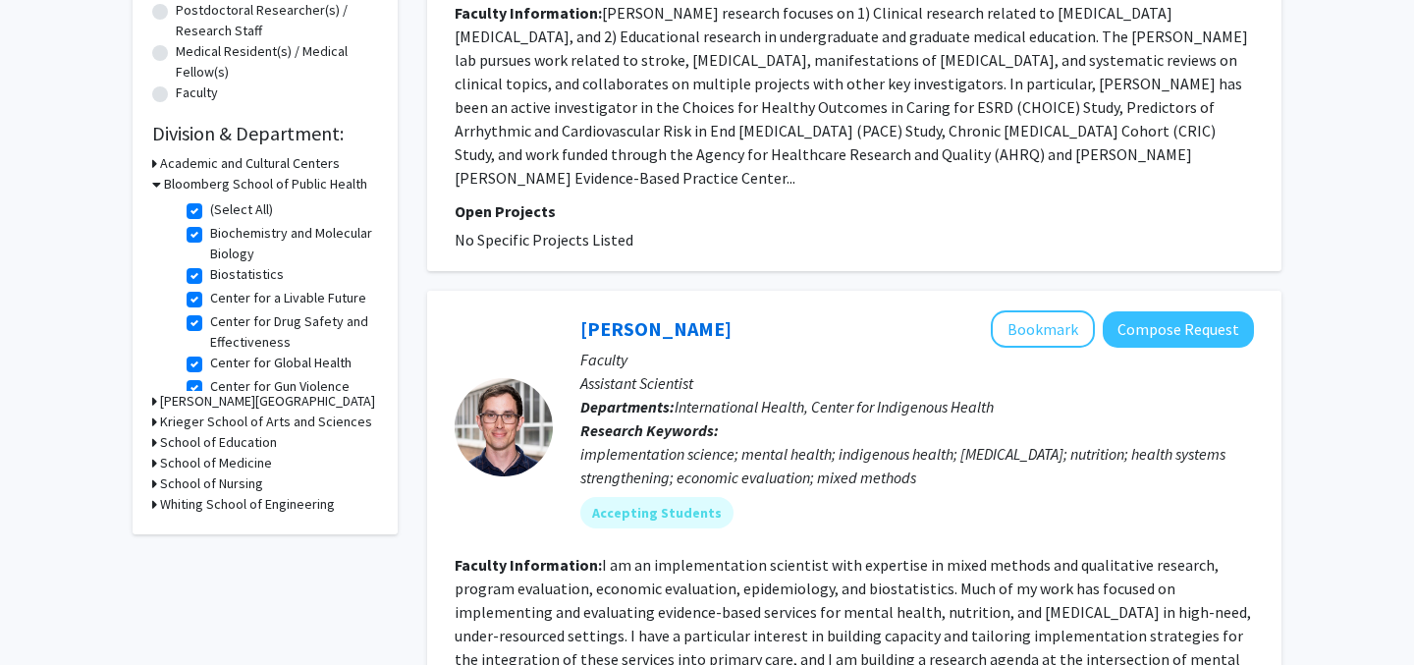
click at [210, 212] on label "(Select All)" at bounding box center [241, 209] width 63 height 21
click at [210, 212] on input "(Select All)" at bounding box center [216, 205] width 13 height 13
checkbox input "false"
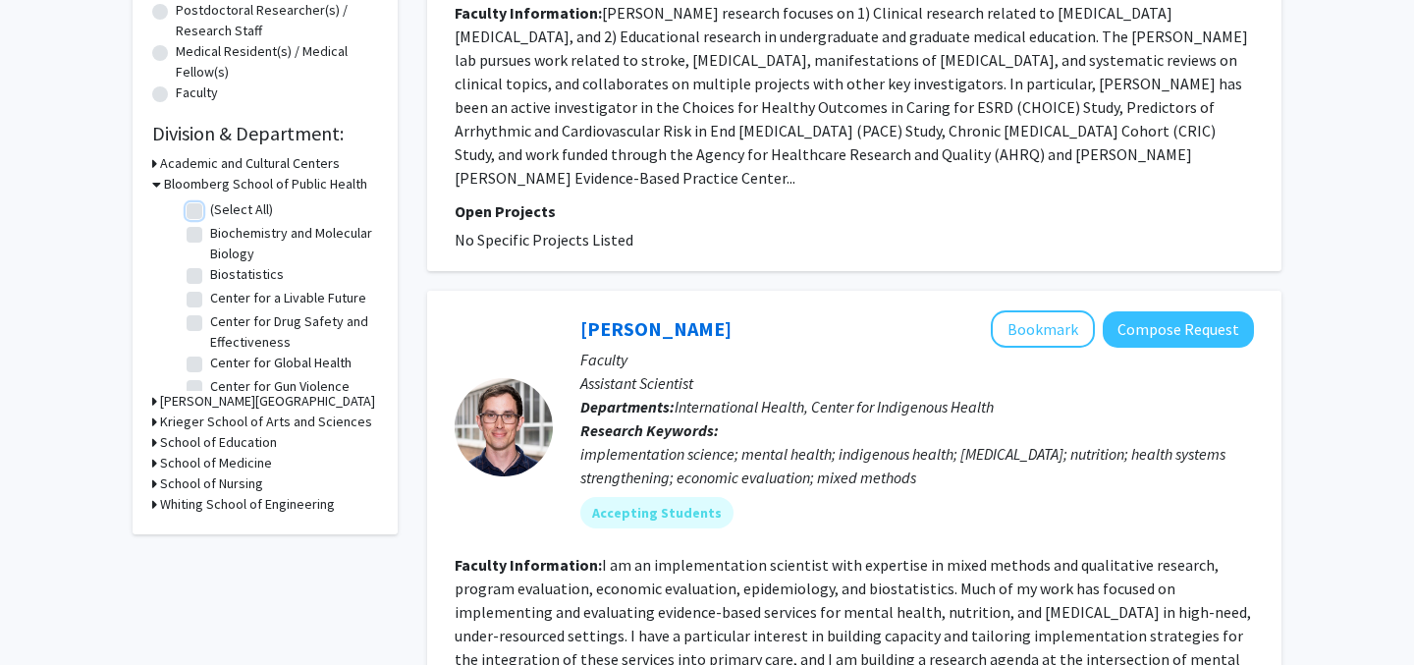
checkbox input "false"
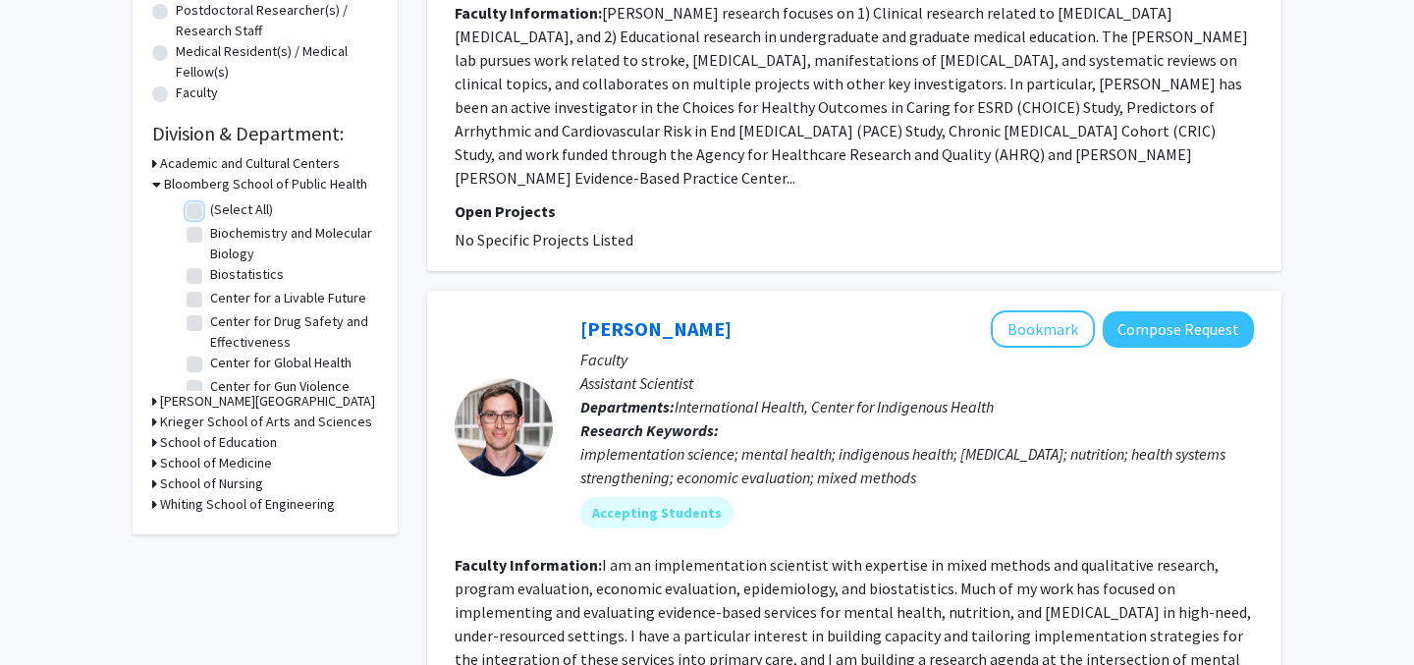
checkbox input "false"
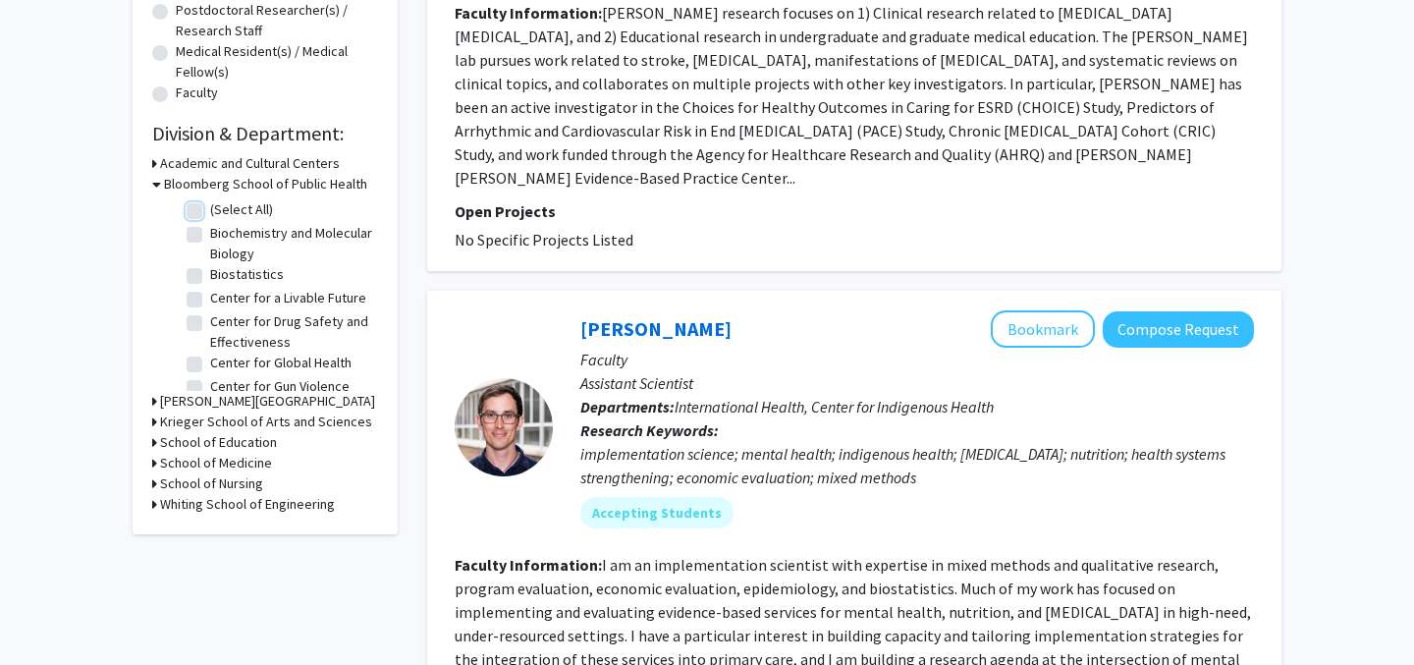
checkbox input "false"
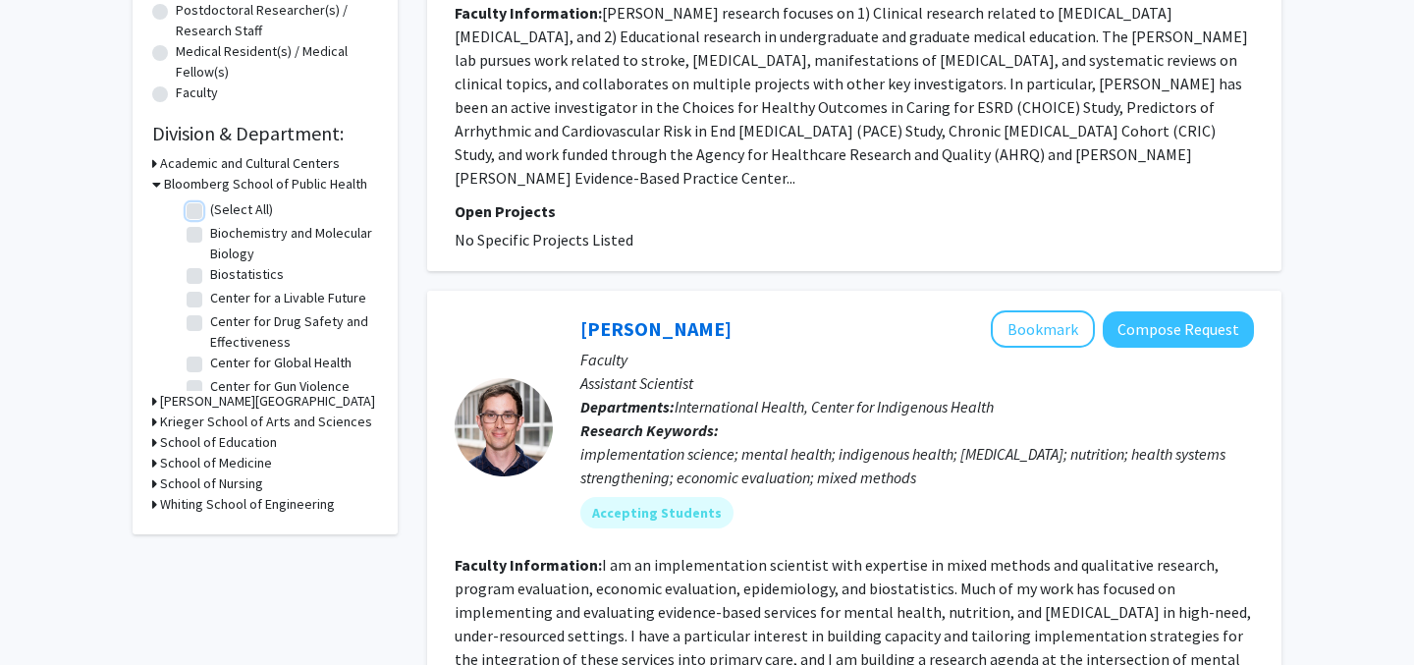
checkbox input "false"
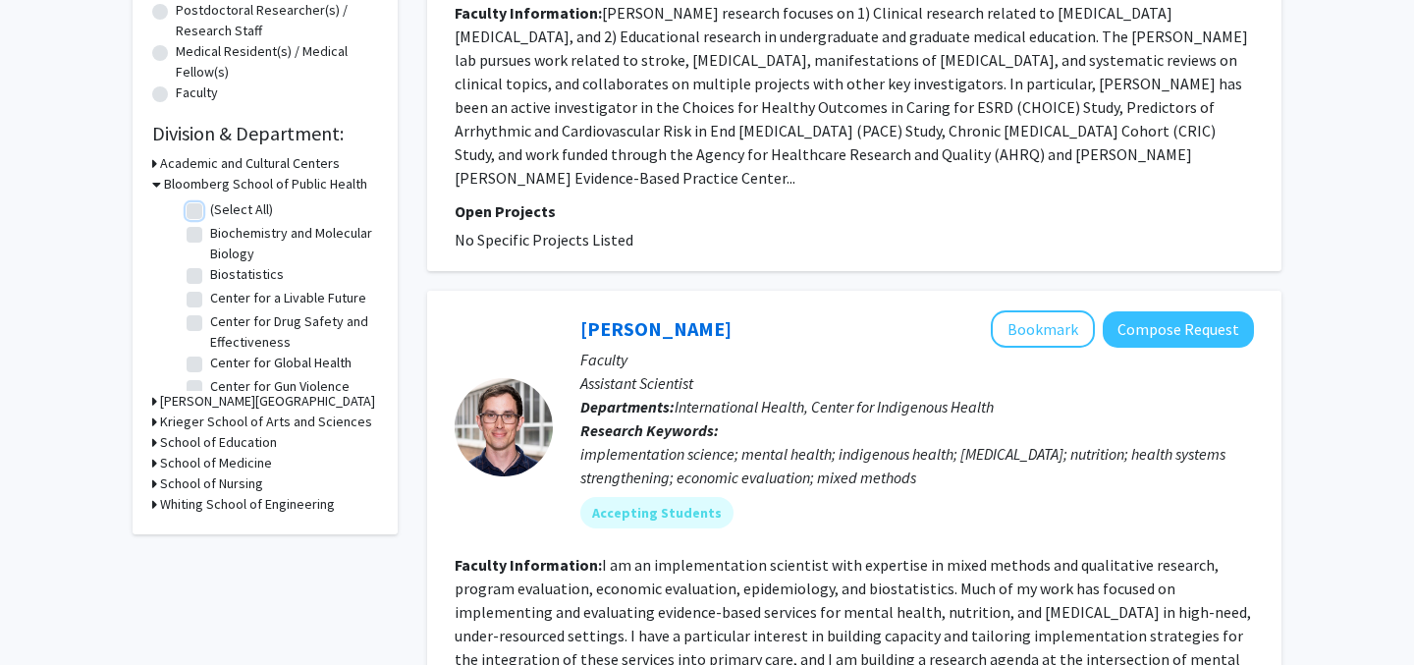
checkbox input "false"
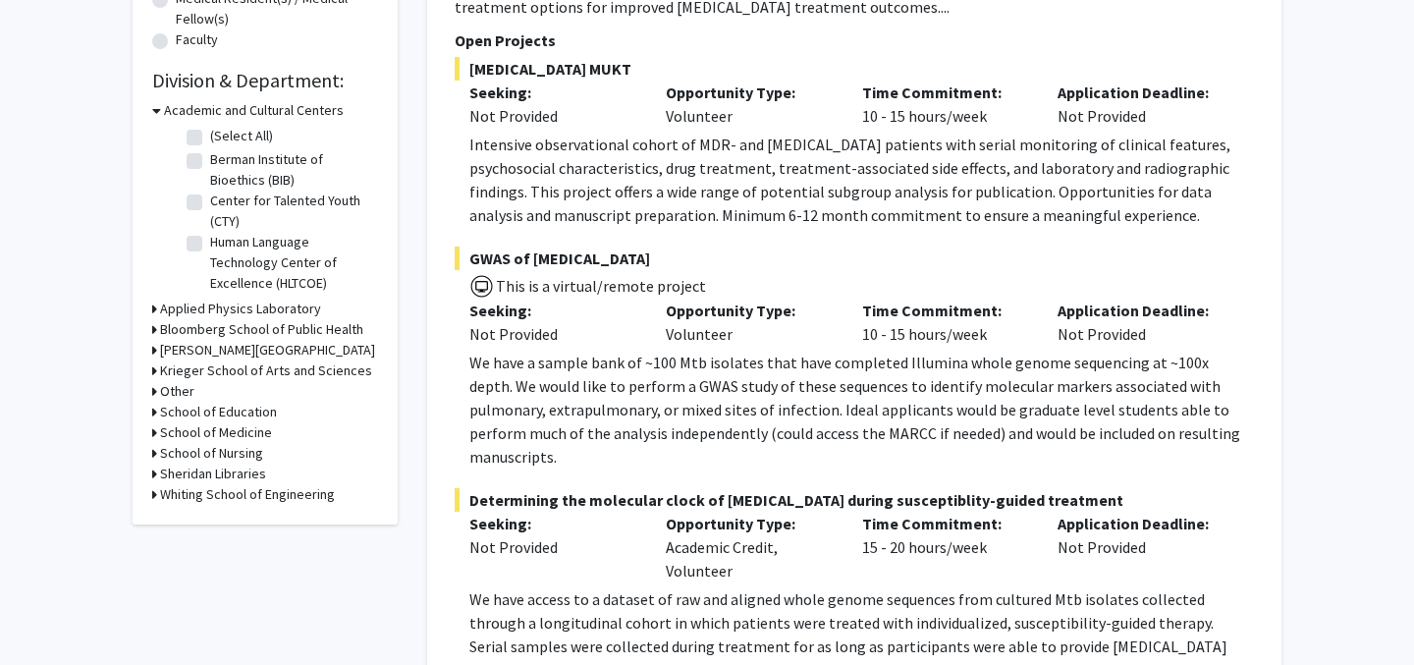
scroll to position [535, 0]
click at [210, 324] on h3 "Bloomberg School of Public Health" at bounding box center [261, 330] width 203 height 21
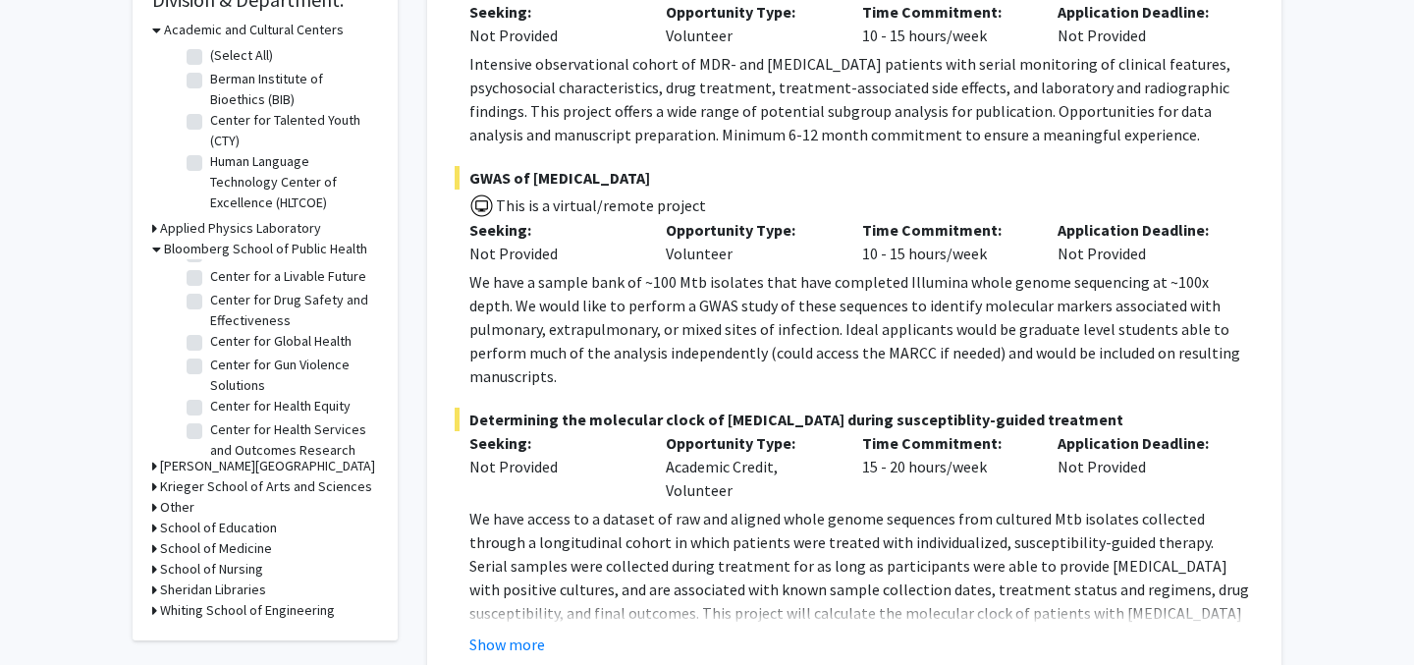
scroll to position [85, 0]
click at [210, 343] on label "Center for Global Health" at bounding box center [280, 342] width 141 height 21
click at [210, 343] on input "Center for Global Health" at bounding box center [216, 338] width 13 height 13
checkbox input "true"
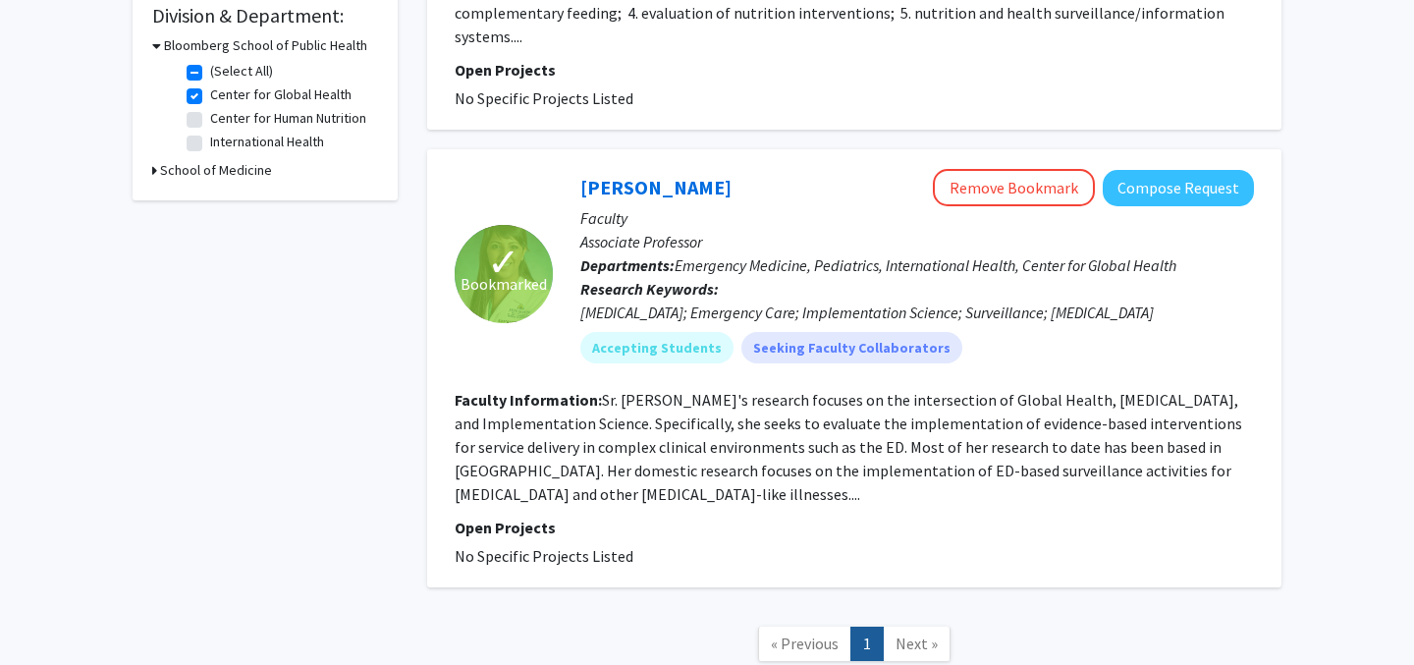
scroll to position [689, 0]
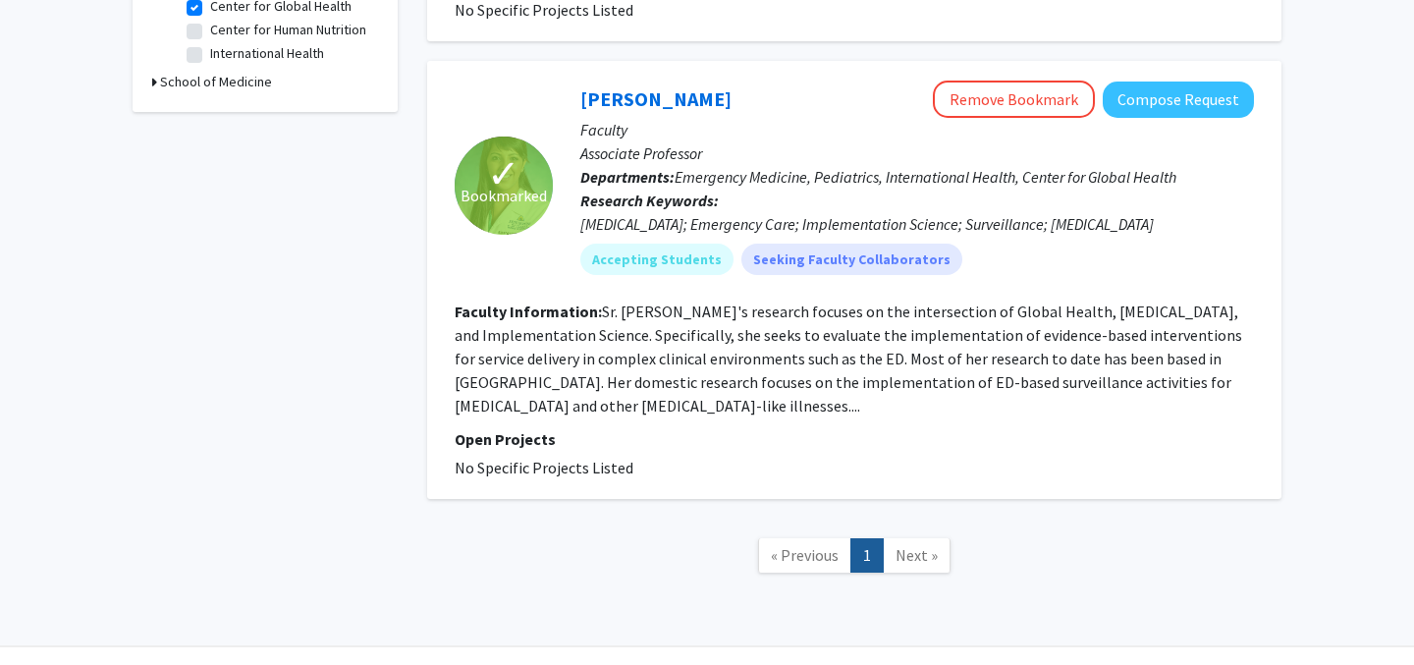
click at [318, 449] on div "Refine By Collaboration Status: Collaboration Status All Faculty/Staff Collabor…" at bounding box center [265, 4] width 295 height 1217
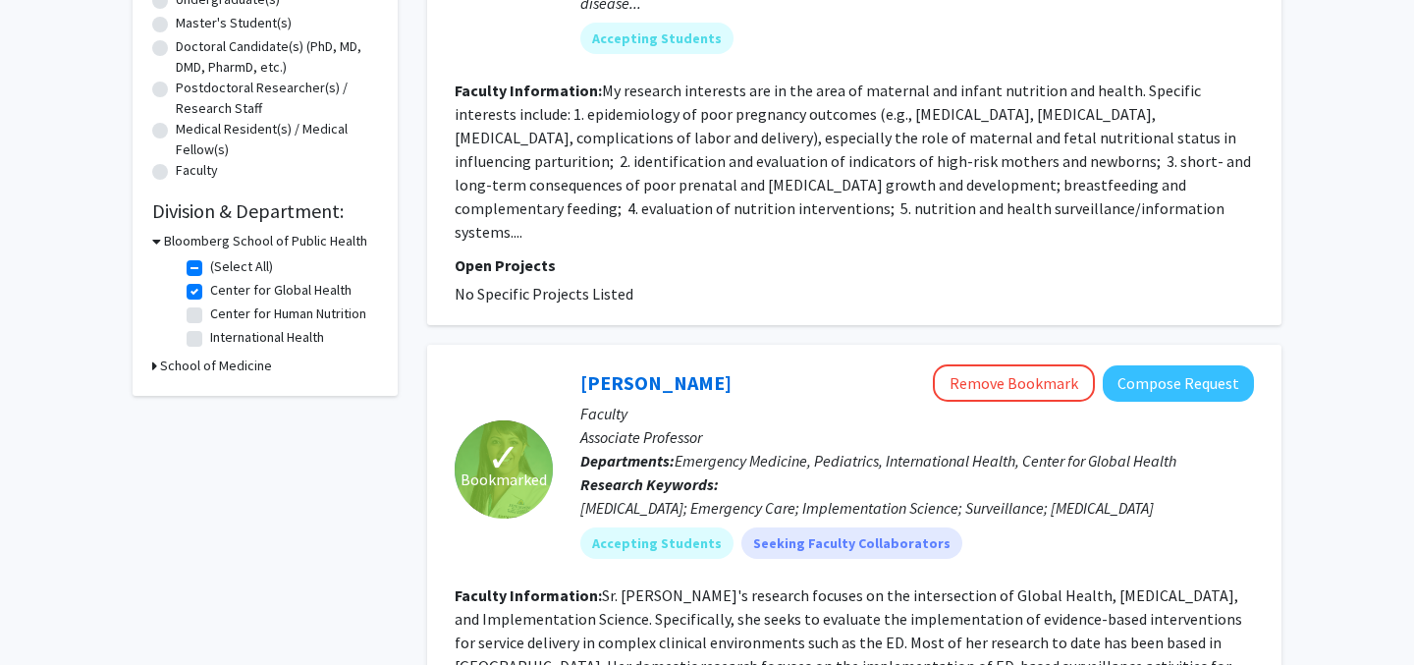
scroll to position [411, 0]
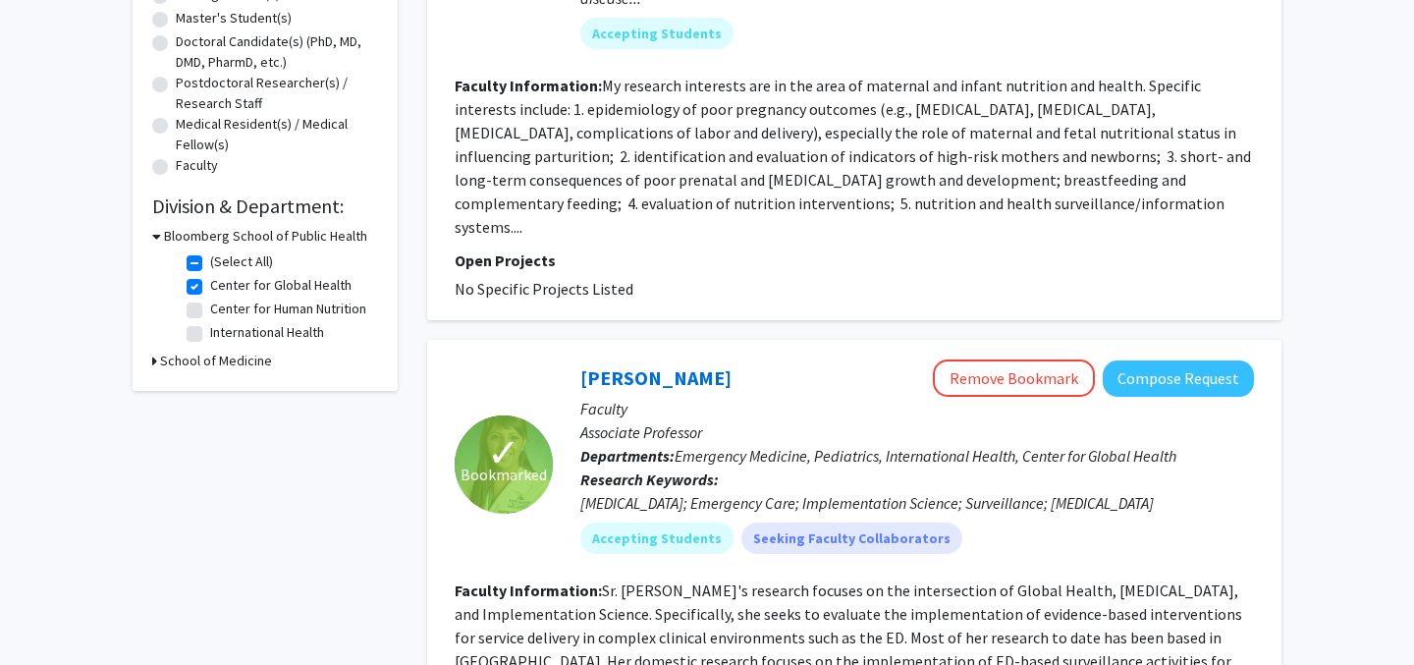
click at [210, 338] on label "International Health" at bounding box center [267, 332] width 114 height 21
click at [210, 335] on input "International Health" at bounding box center [216, 328] width 13 height 13
checkbox input "true"
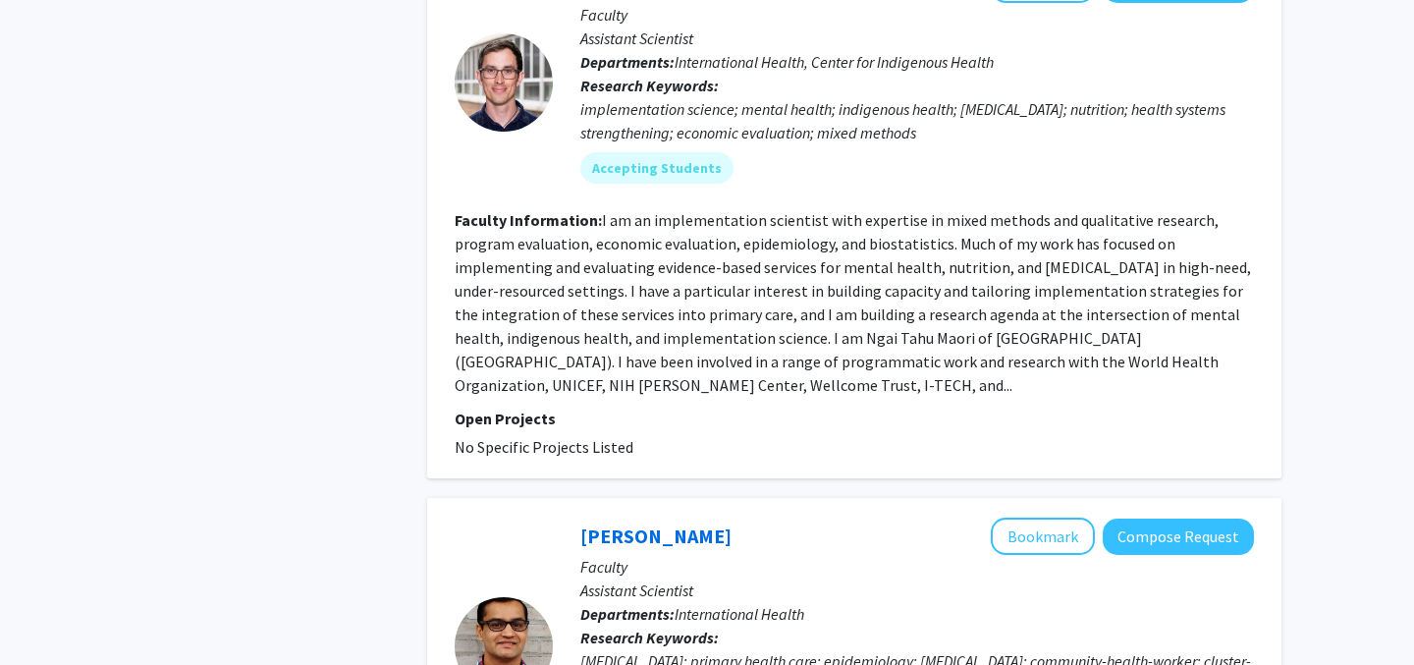
scroll to position [2201, 0]
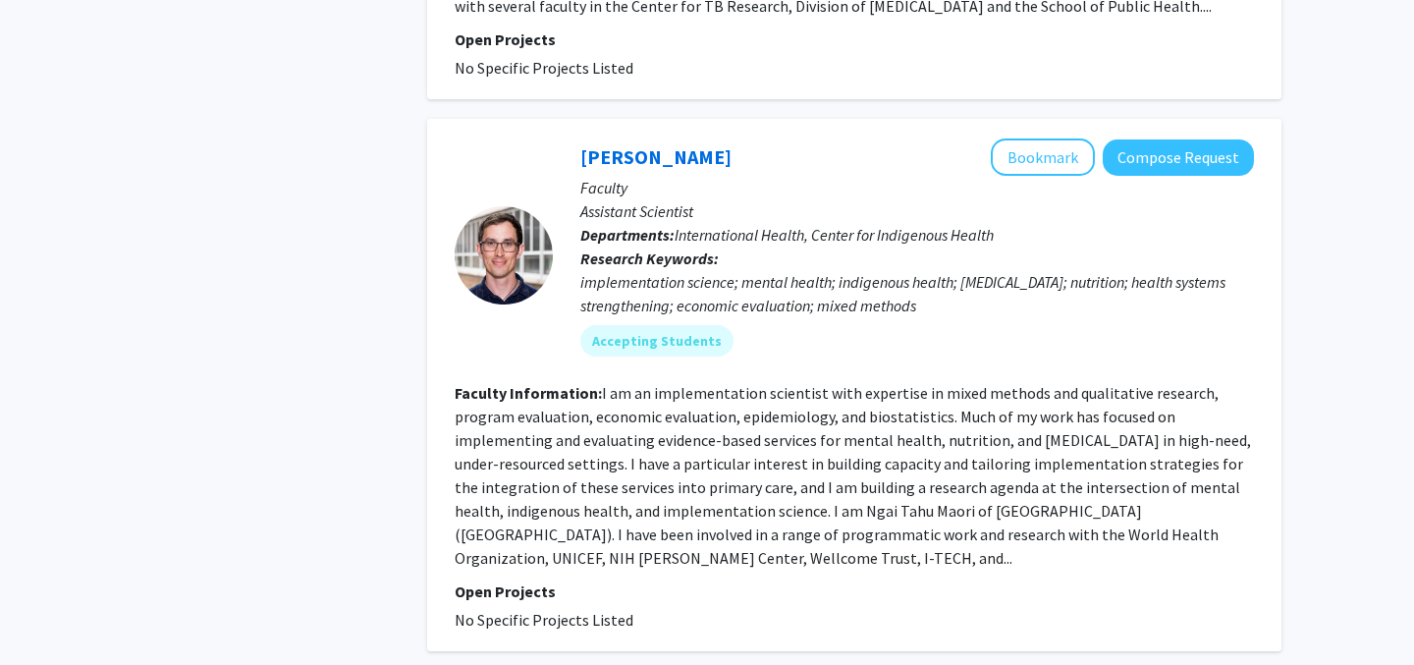
click at [243, 365] on div "Refine By Collaboration Status: Collaboration Status All Faculty/Staff Collabor…" at bounding box center [265, 587] width 295 height 5404
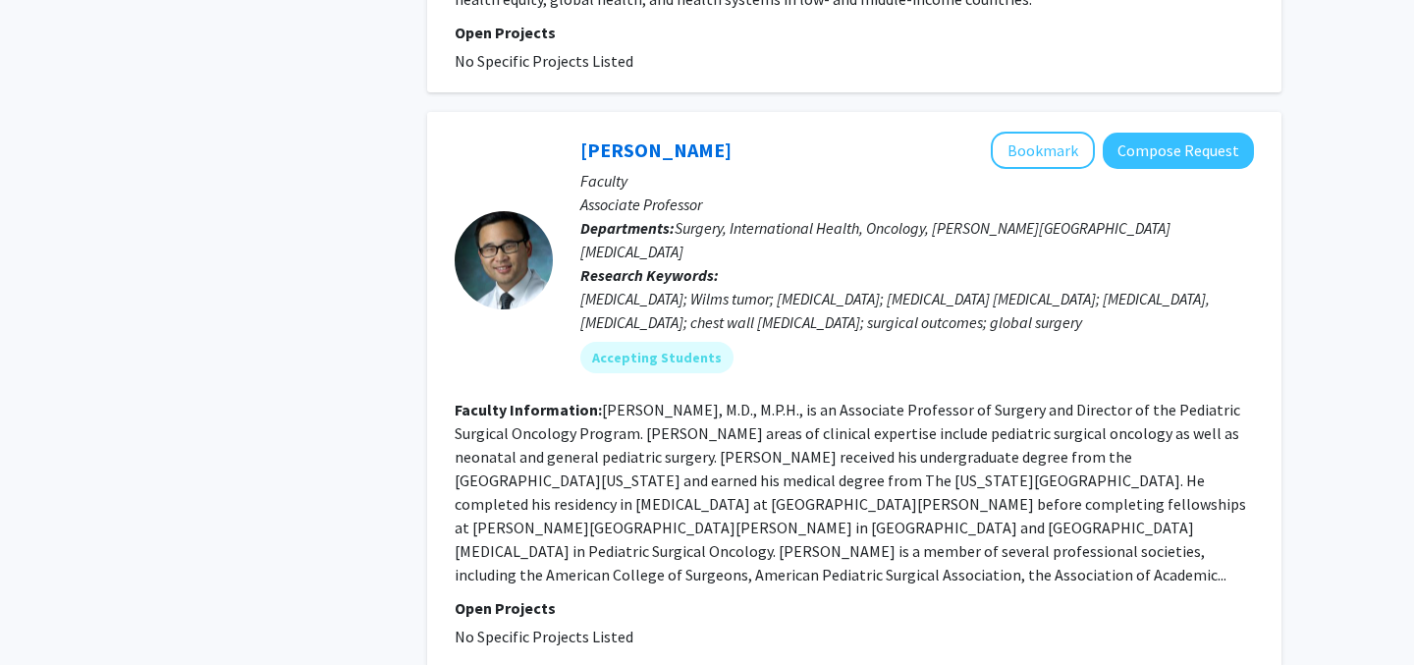
scroll to position [4709, 0]
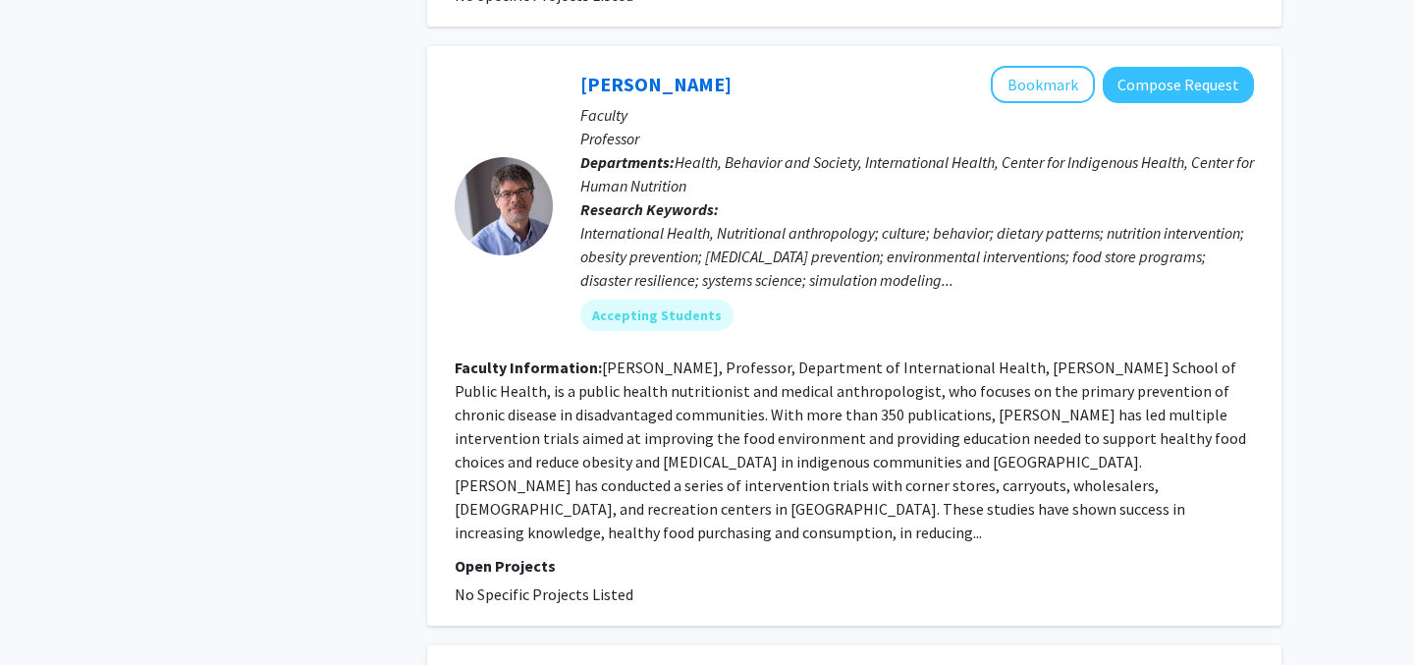
scroll to position [1150, 0]
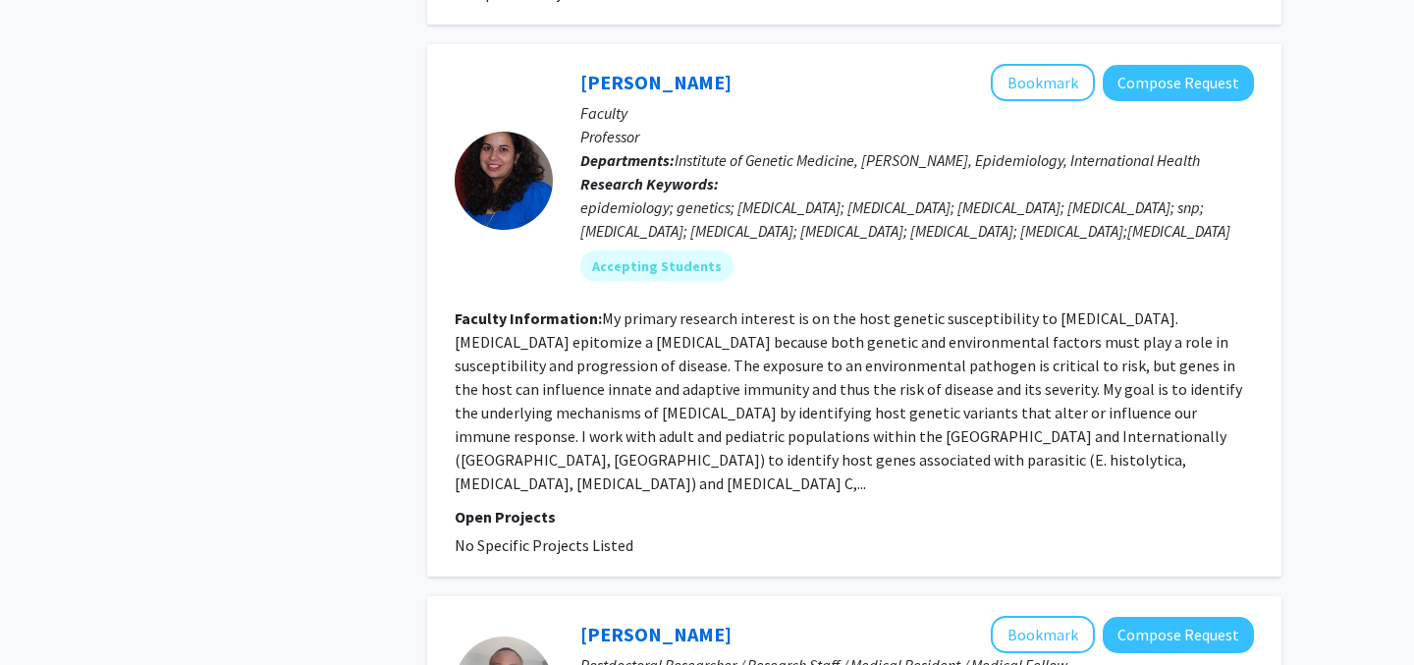
scroll to position [1774, 0]
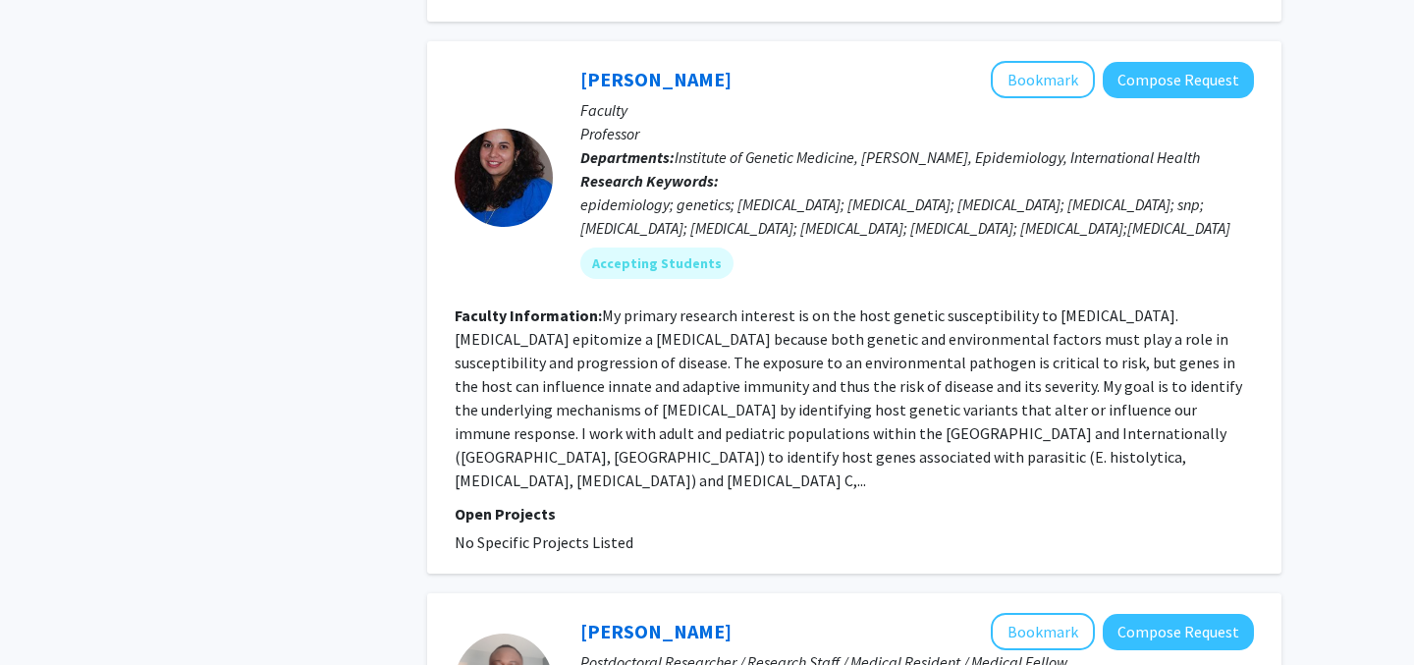
click at [342, 361] on div "Refine By Collaboration Status: Collaboration Status All Faculty/Staff Collabor…" at bounding box center [265, 660] width 295 height 4697
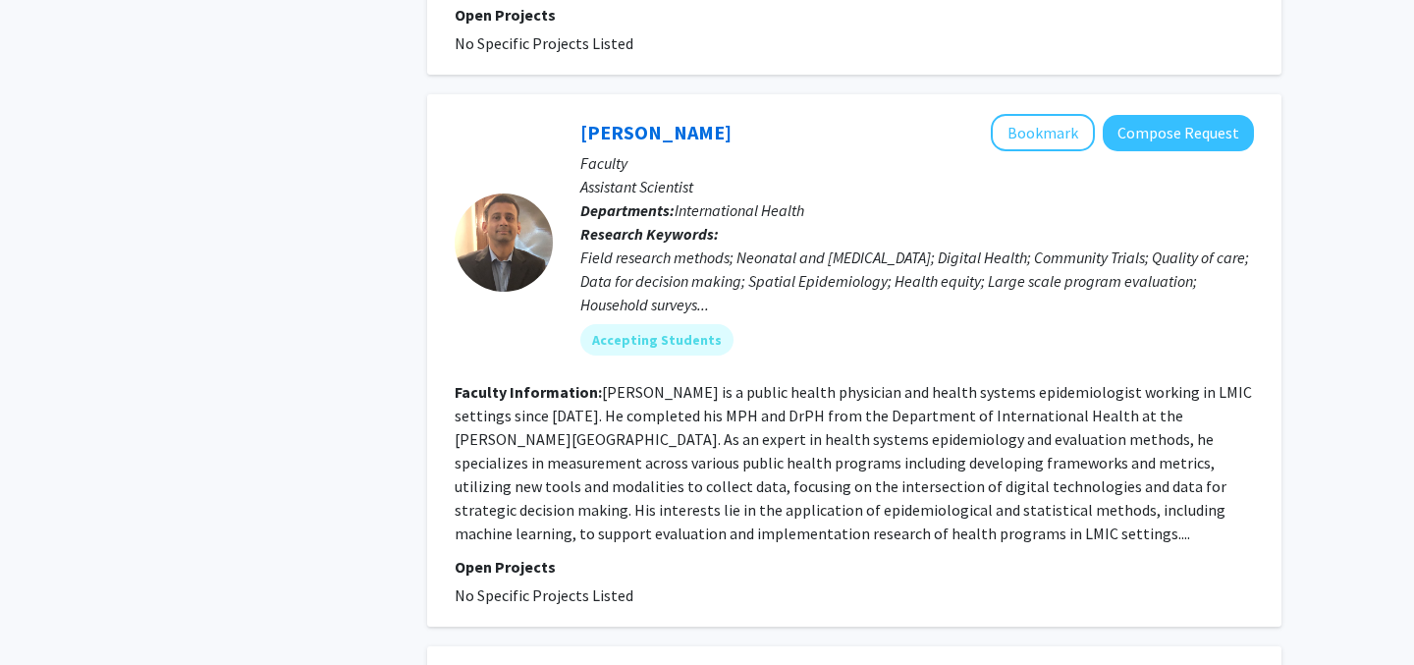
scroll to position [2878, 0]
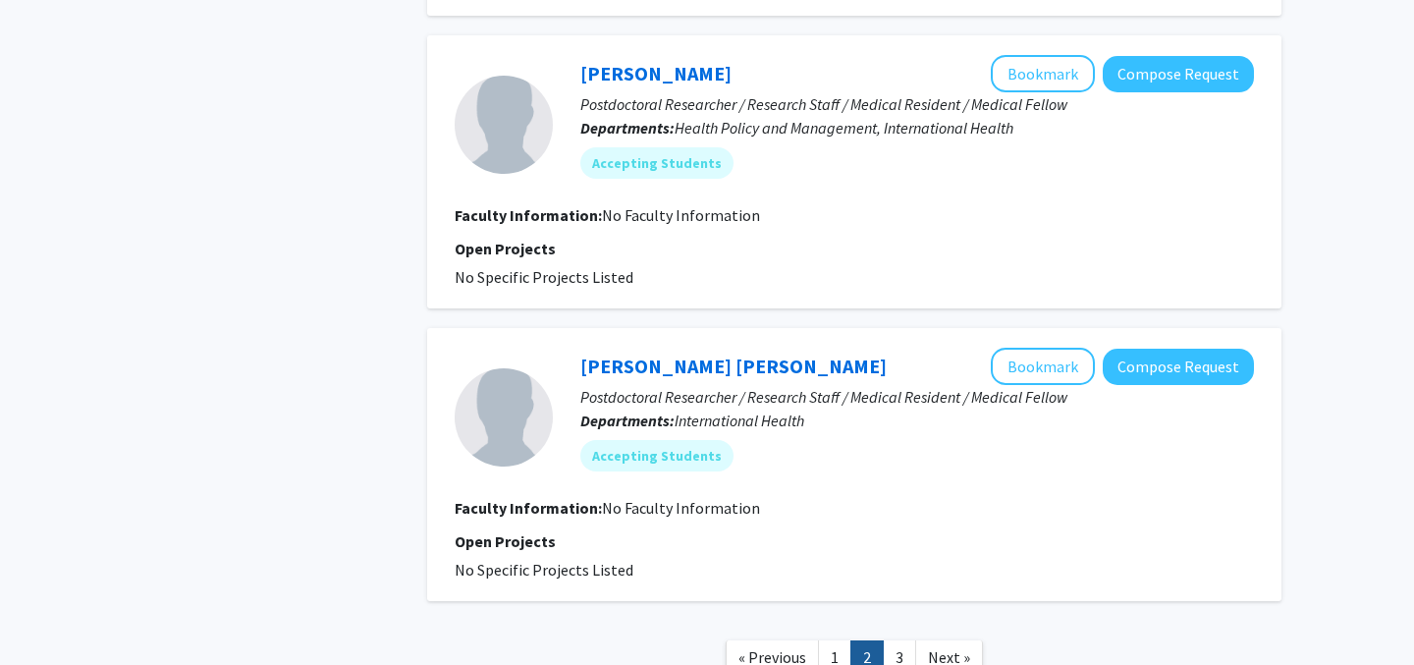
scroll to position [4086, 0]
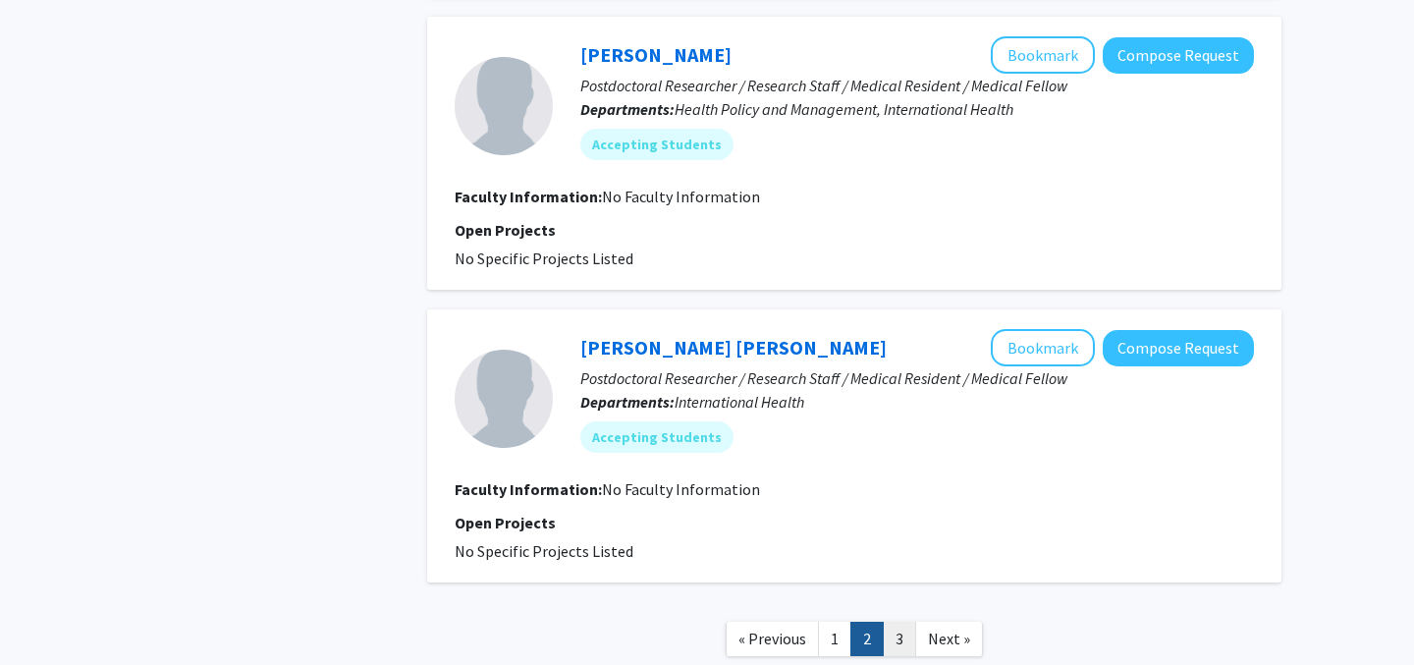
click at [909, 622] on link "3" at bounding box center [899, 639] width 33 height 34
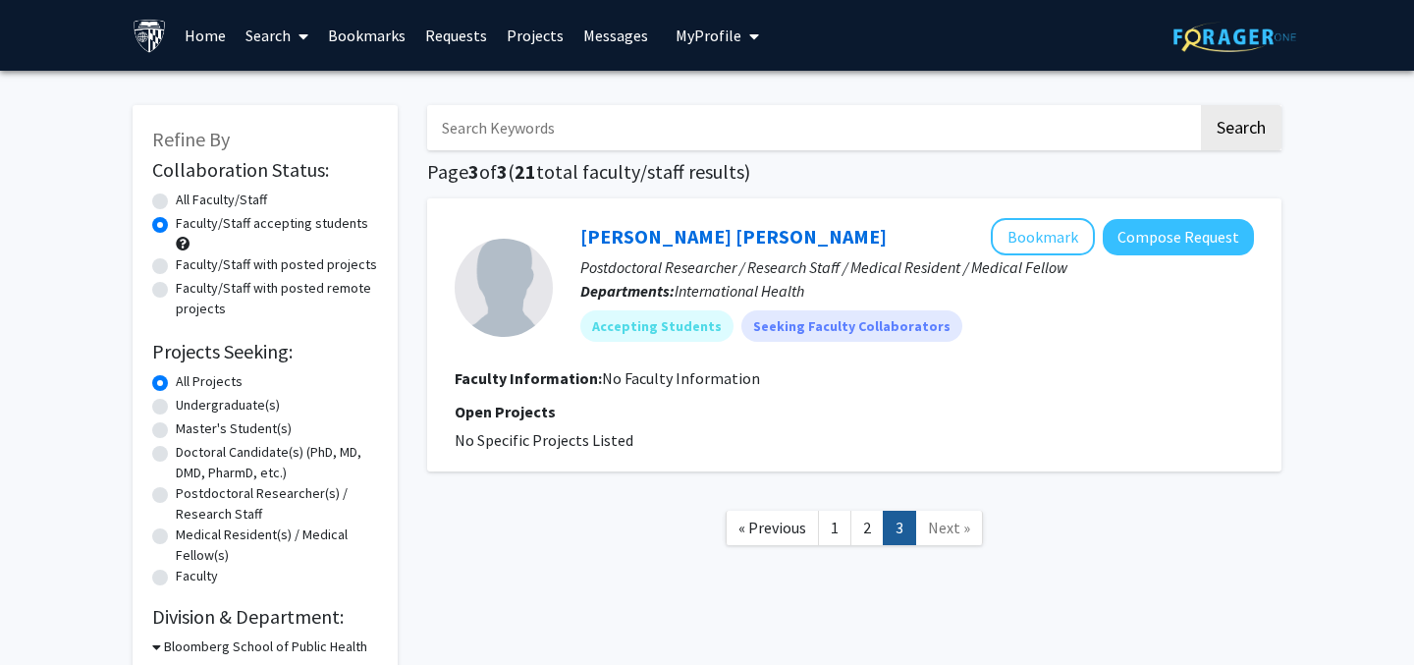
click at [532, 33] on link "Projects" at bounding box center [535, 35] width 77 height 69
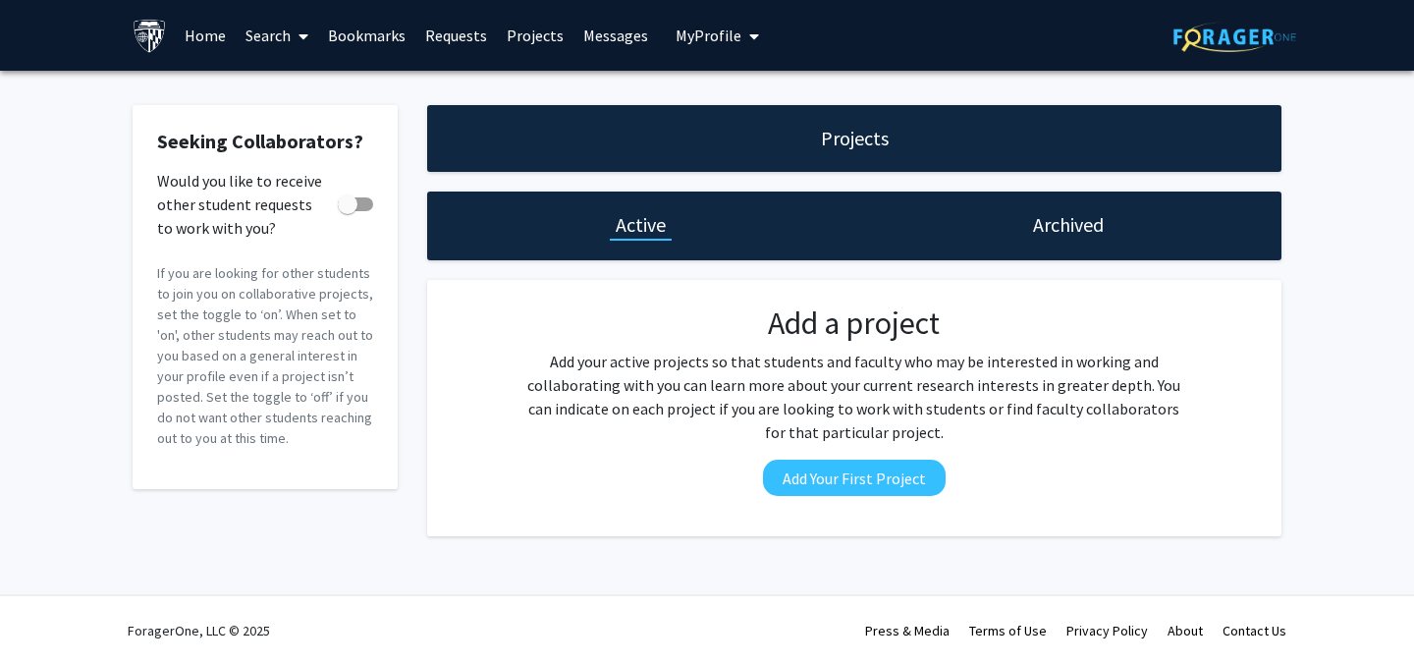
click at [613, 48] on link "Messages" at bounding box center [616, 35] width 84 height 69
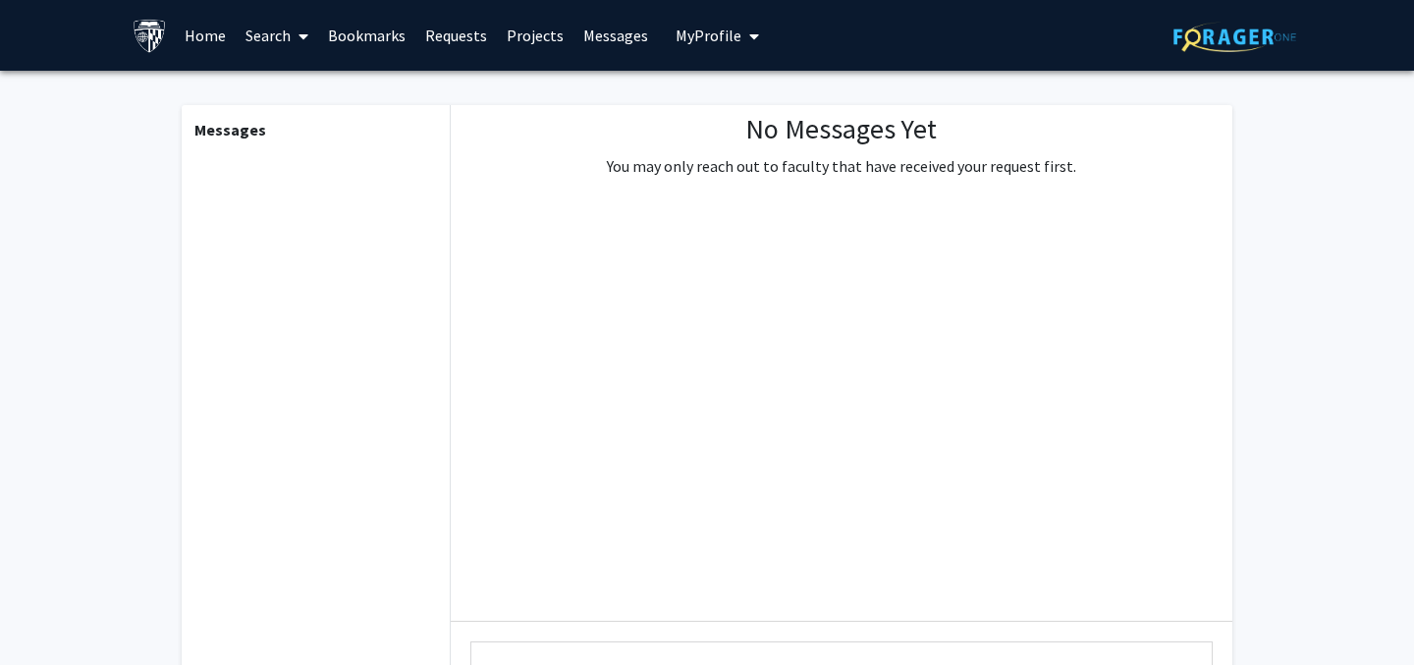
click at [697, 41] on span "My Profile" at bounding box center [709, 36] width 66 height 20
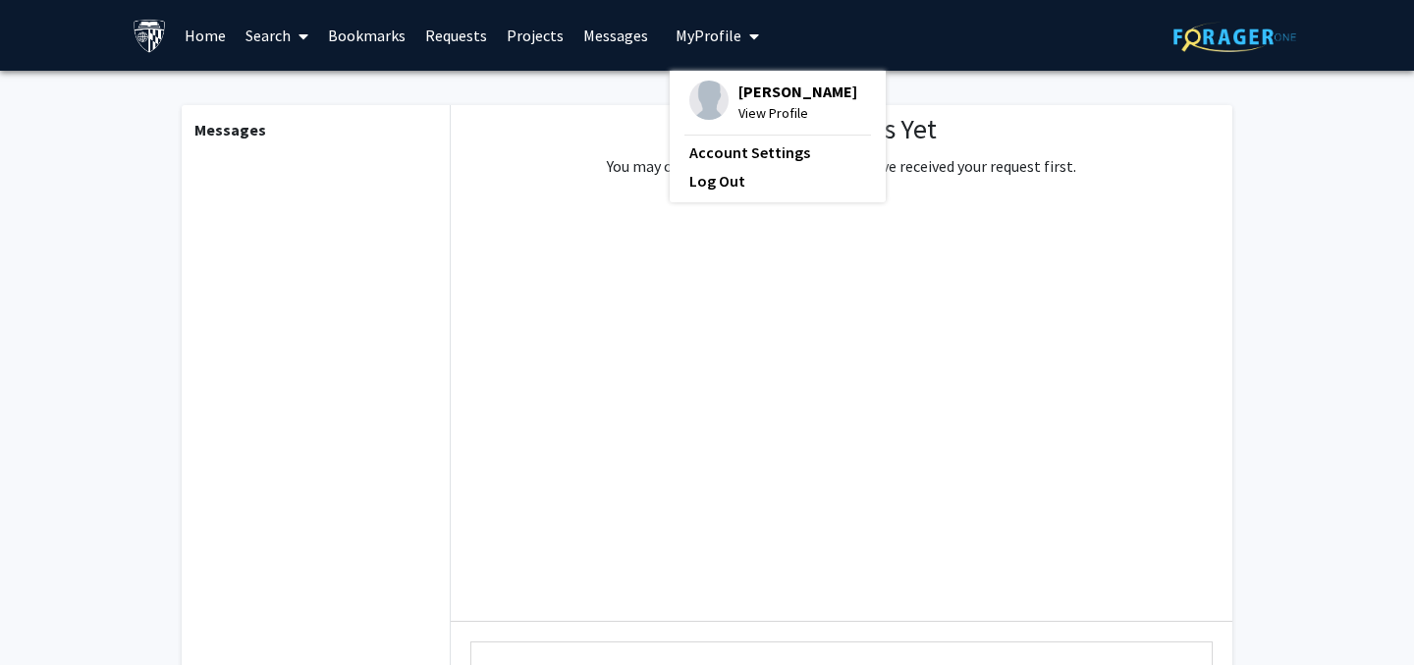
click at [512, 41] on link "Projects" at bounding box center [535, 35] width 77 height 69
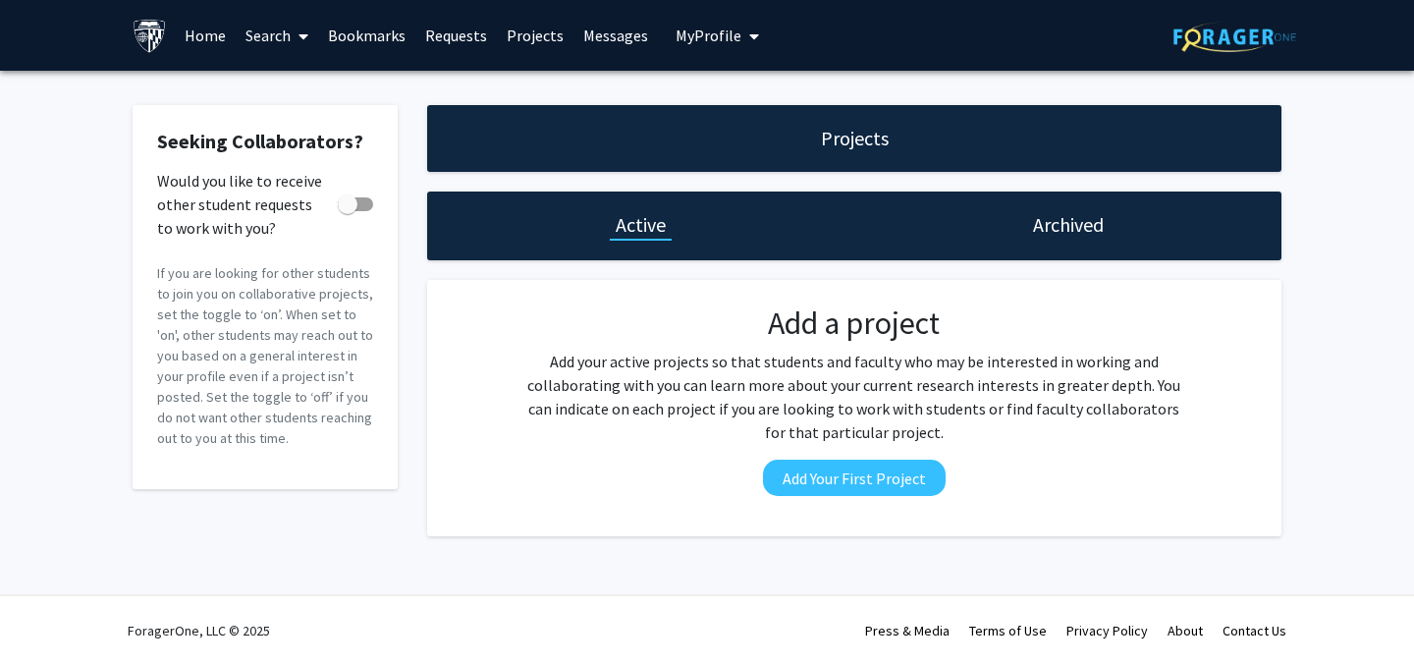
click at [456, 31] on link "Requests" at bounding box center [456, 35] width 82 height 69
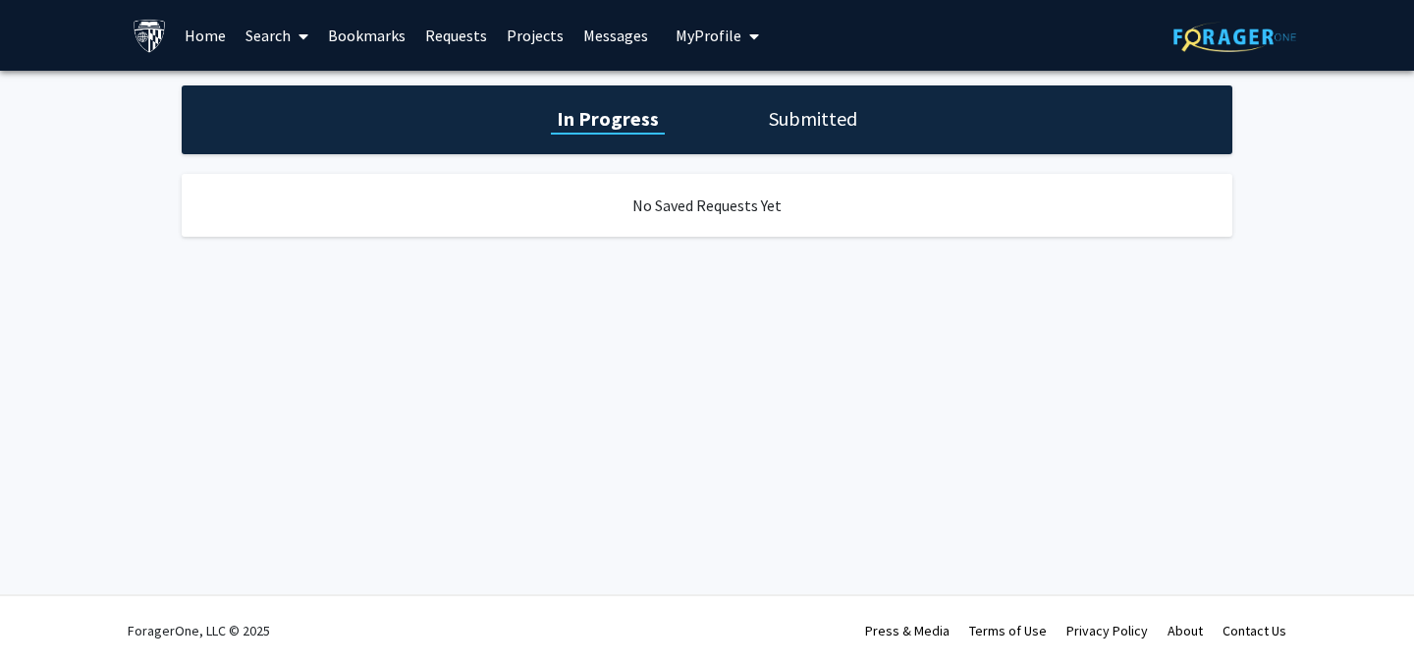
click at [759, 127] on div "In Progress Submitted" at bounding box center [707, 119] width 1051 height 69
click at [773, 127] on h1 "Submitted" at bounding box center [813, 118] width 100 height 27
click at [351, 38] on link "Bookmarks" at bounding box center [366, 35] width 97 height 69
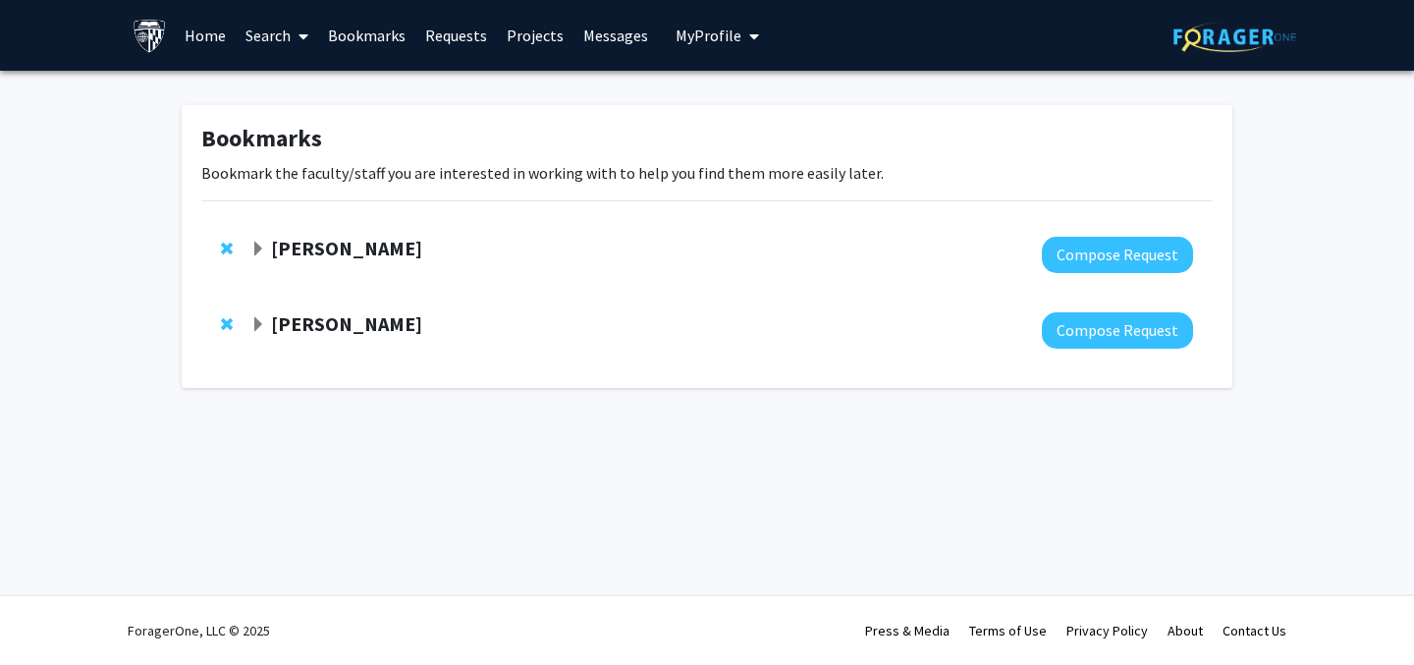
click at [134, 268] on div "Bookmarks Bookmark the faculty/staff you are interested in working with to help…" at bounding box center [707, 251] width 1414 height 361
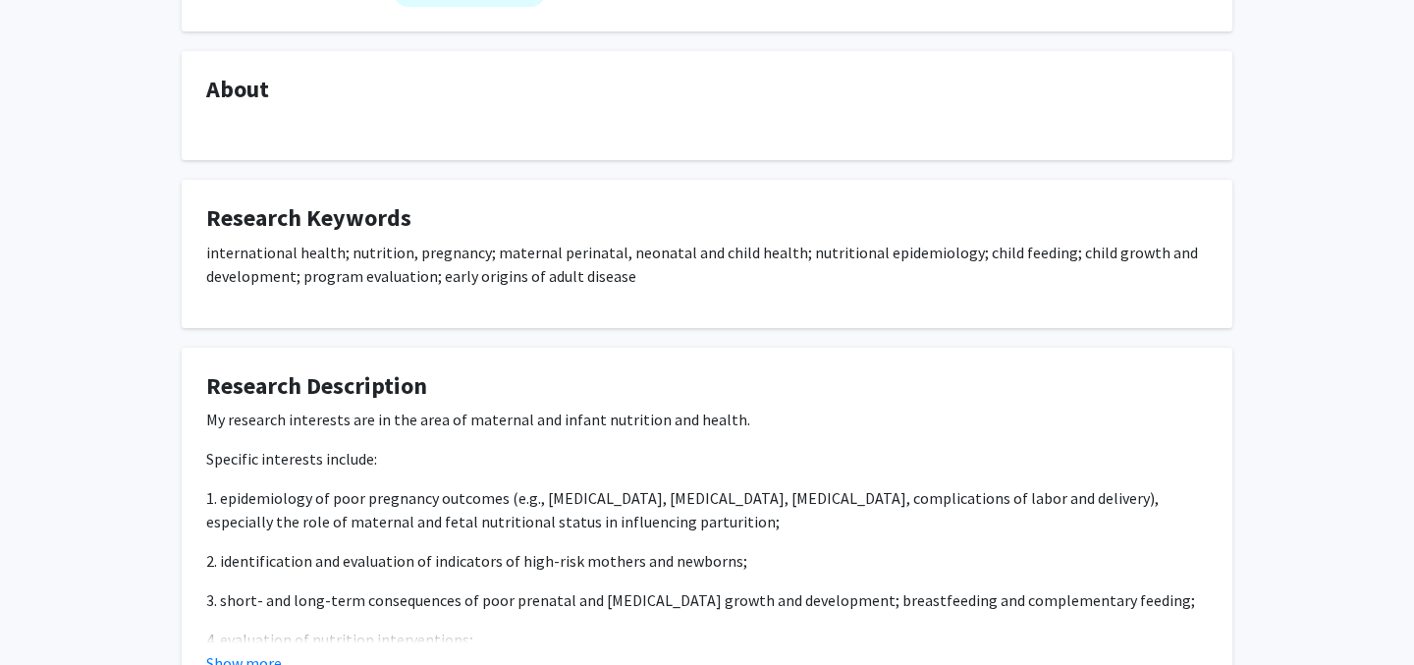
scroll to position [463, 0]
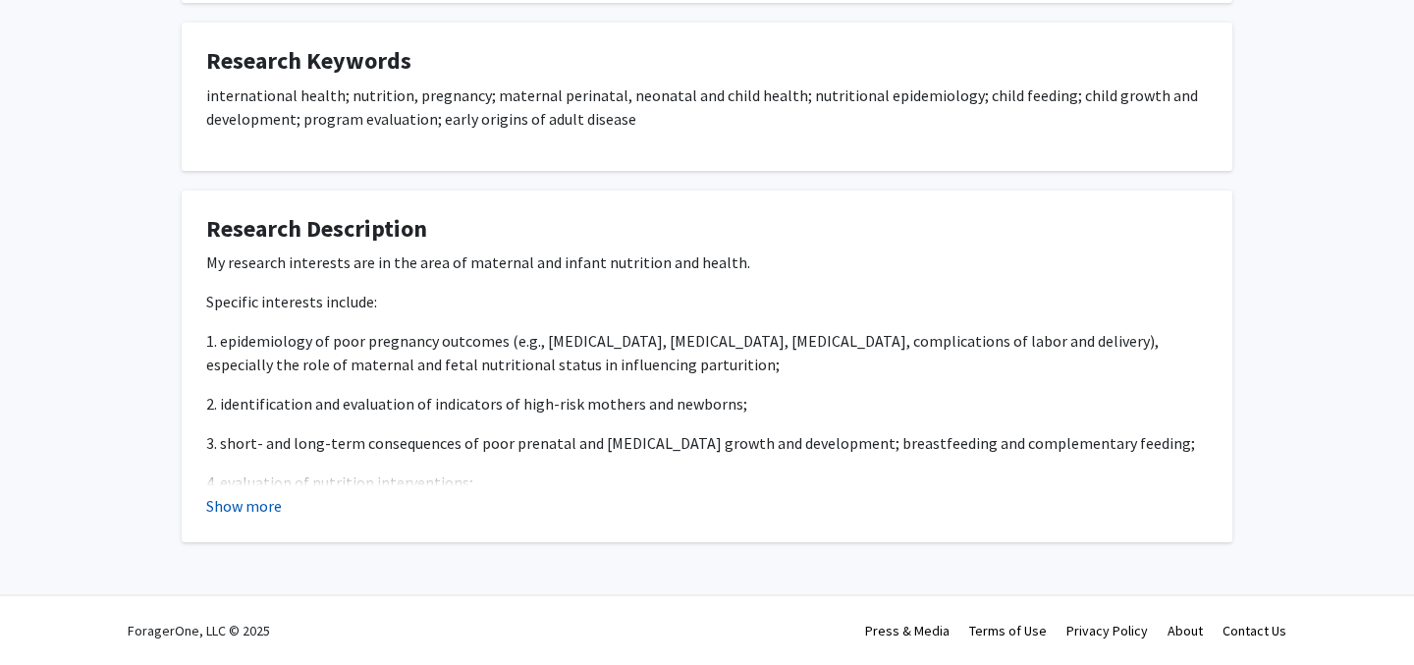
click at [268, 516] on button "Show more" at bounding box center [244, 506] width 76 height 24
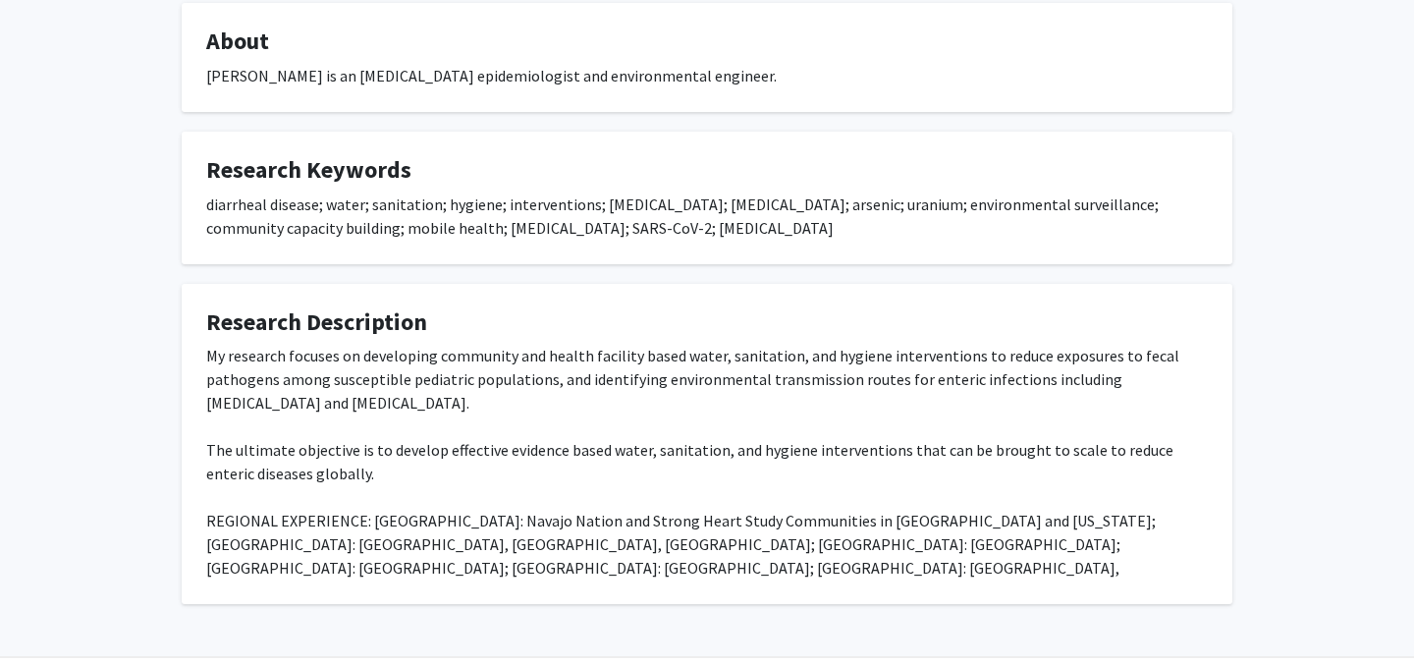
scroll to position [346, 0]
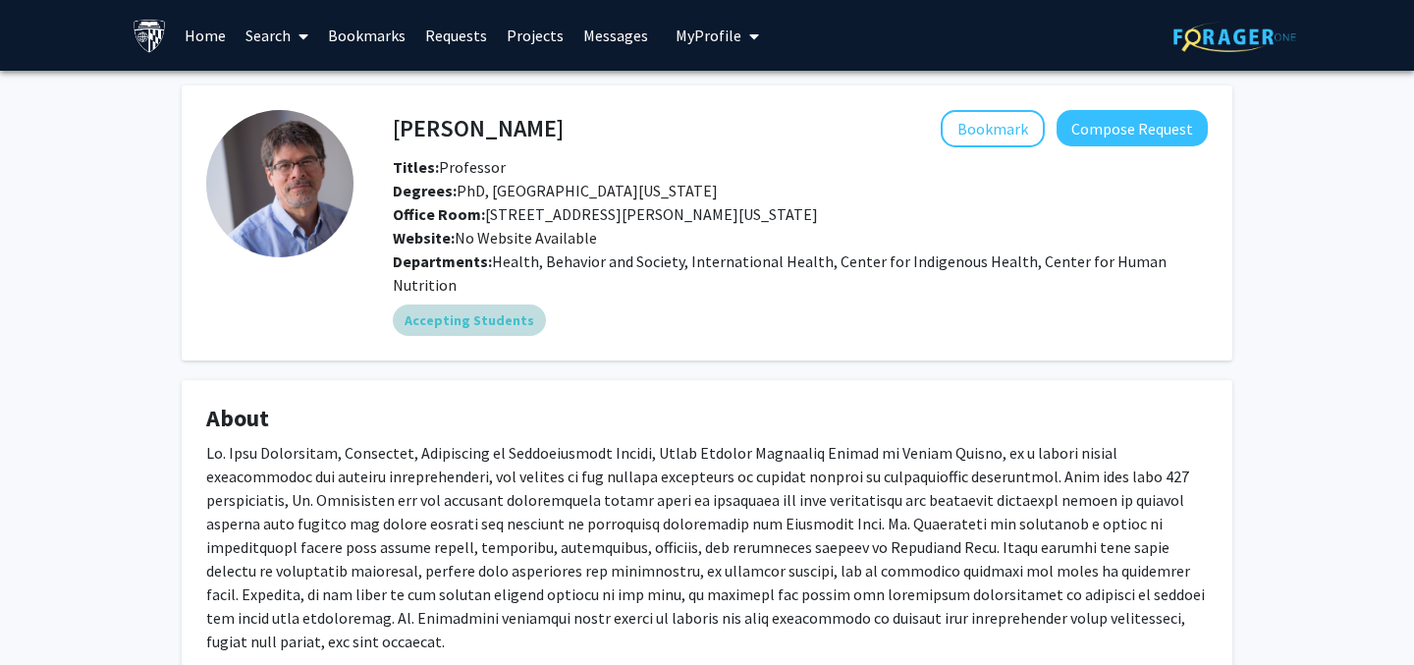
scroll to position [271, 0]
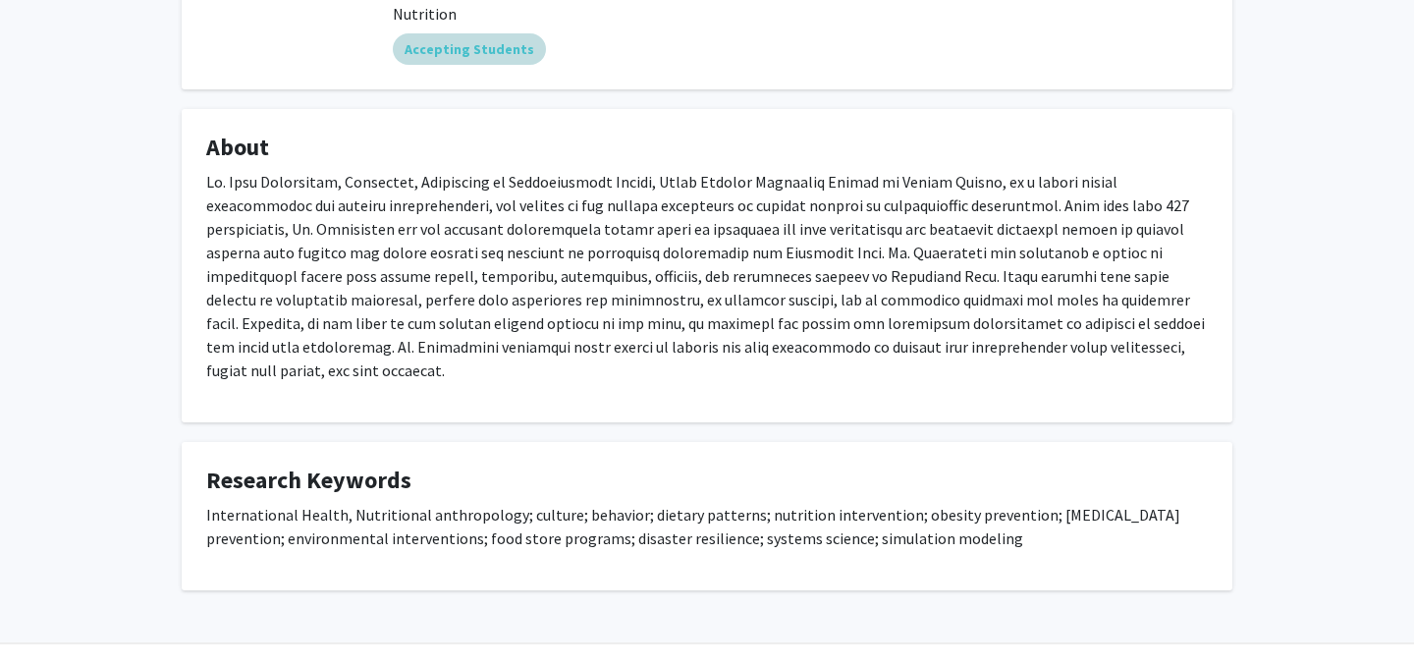
click at [474, 300] on p at bounding box center [707, 276] width 1002 height 212
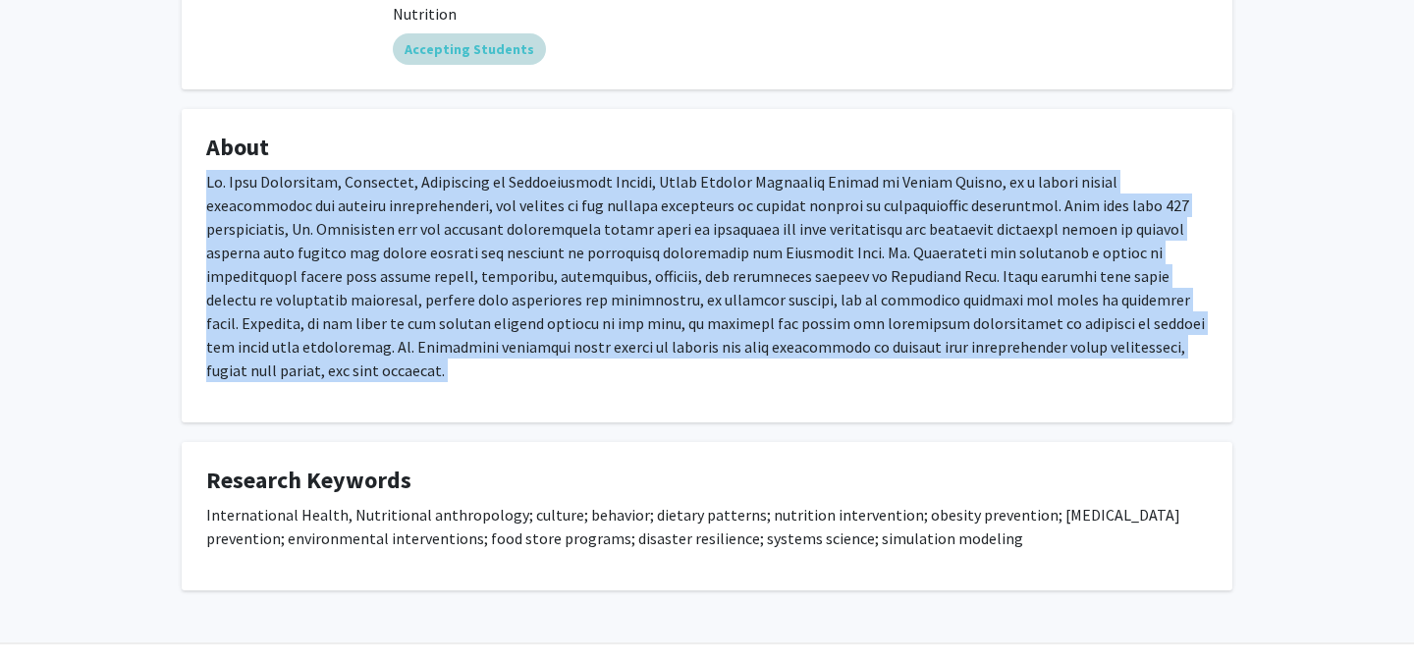
click at [474, 300] on p at bounding box center [707, 276] width 1002 height 212
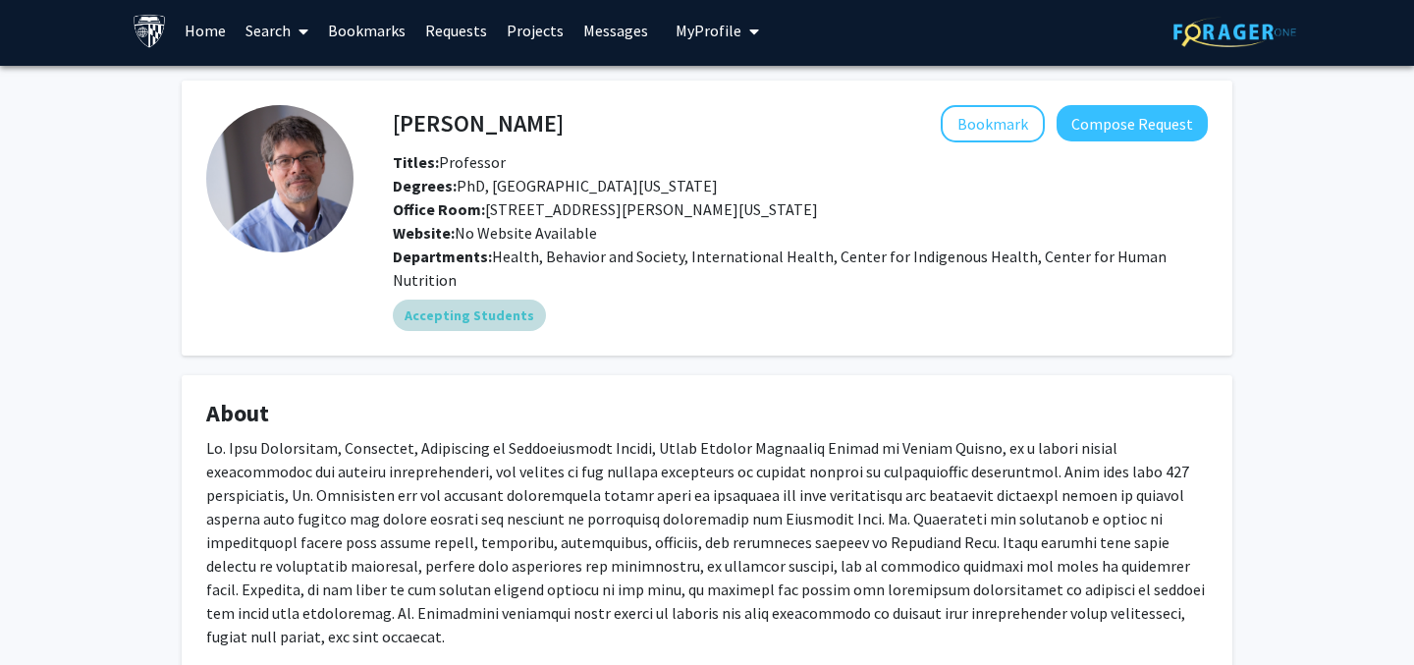
scroll to position [0, 0]
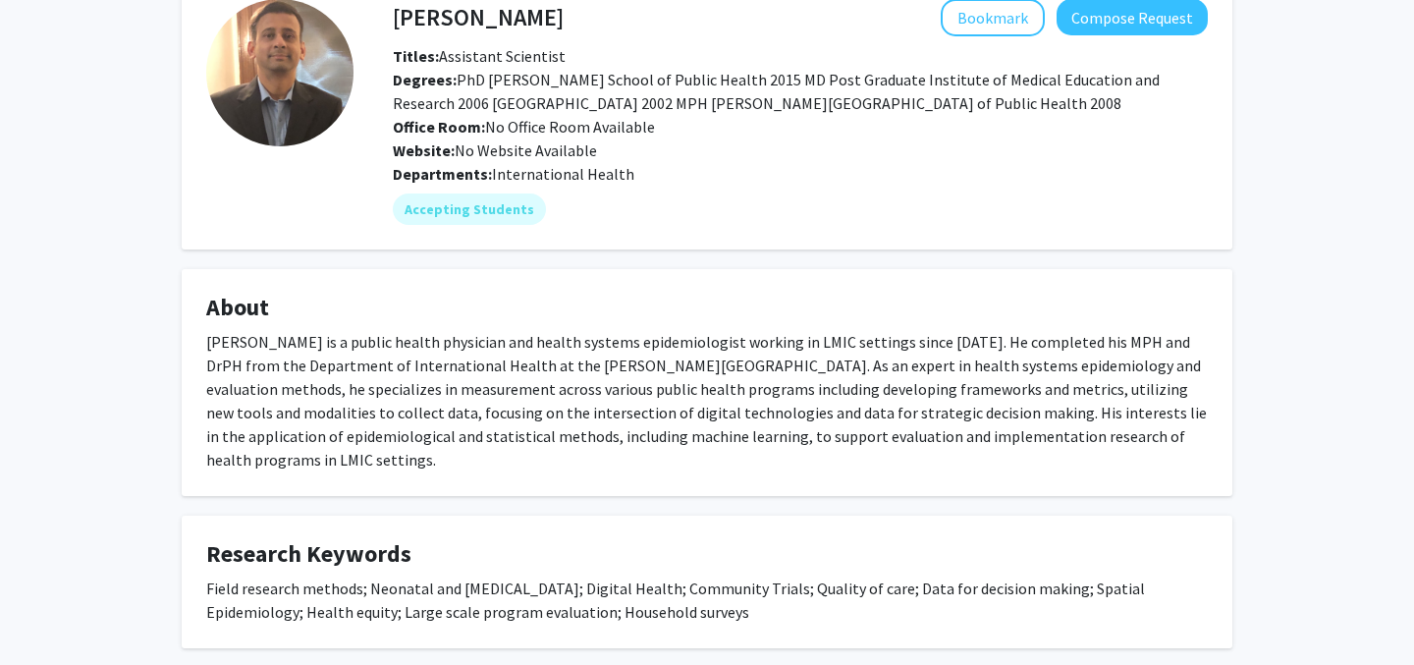
scroll to position [118, 0]
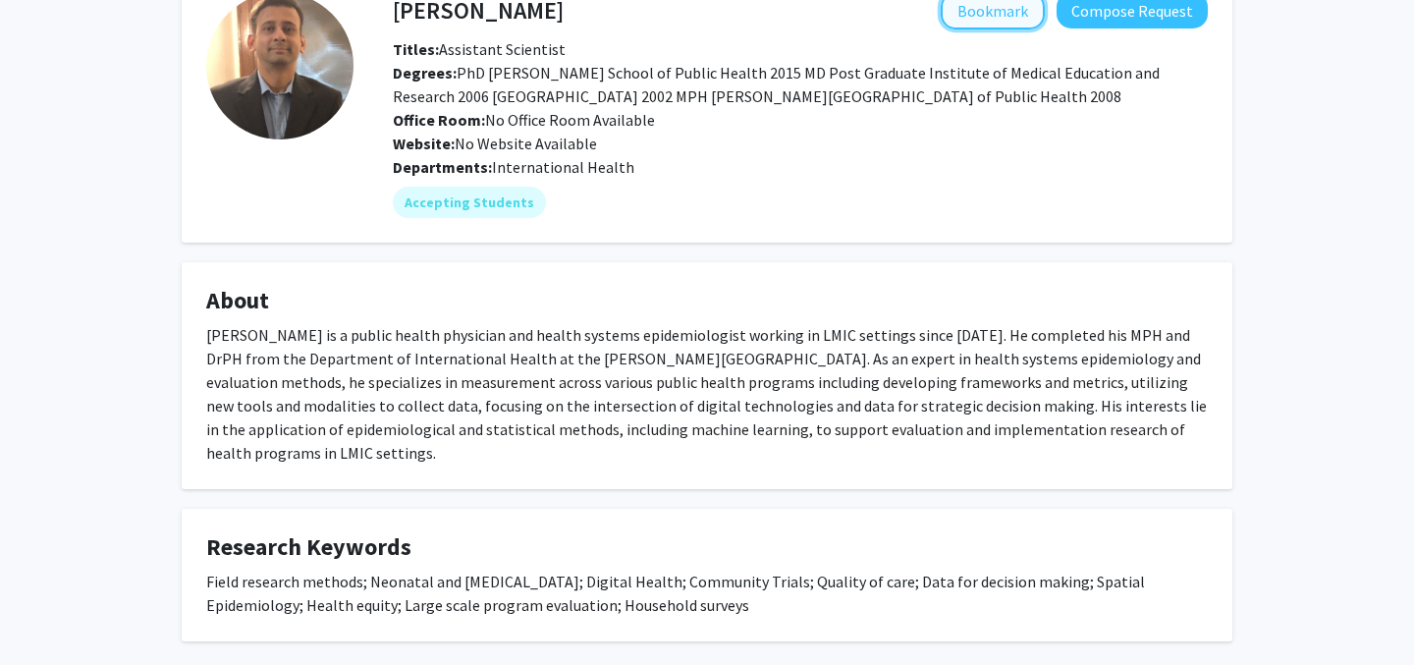
click at [1030, 9] on button "Bookmark" at bounding box center [993, 10] width 104 height 37
